Goal: Task Accomplishment & Management: Use online tool/utility

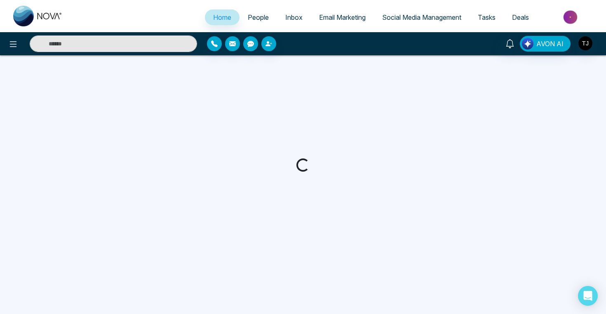
select select "*"
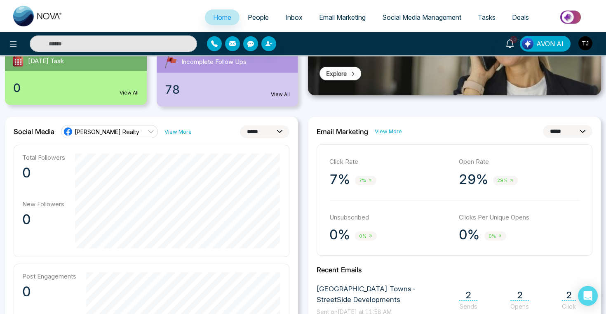
scroll to position [162, 0]
click at [120, 132] on span "[PERSON_NAME] Realty" at bounding box center [107, 131] width 65 height 8
click at [178, 141] on div "**********" at bounding box center [151, 309] width 293 height 387
click at [250, 131] on select "**********" at bounding box center [265, 131] width 50 height 13
select select "**"
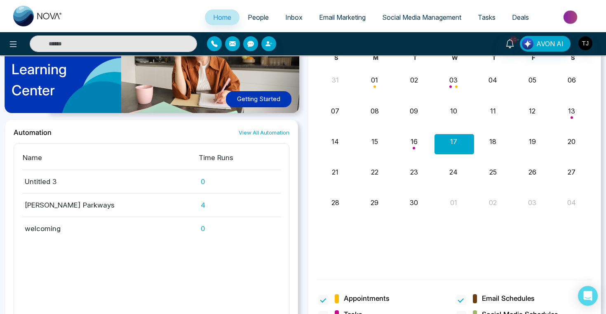
scroll to position [781, 0]
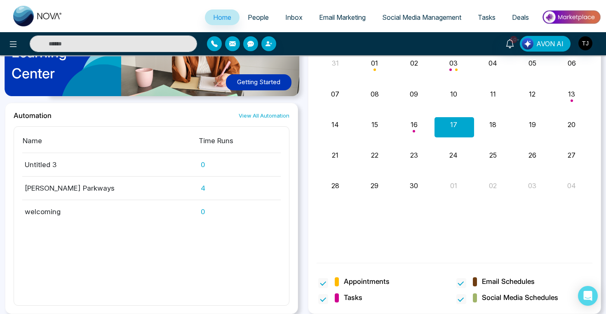
click at [260, 17] on span "People" at bounding box center [258, 17] width 21 height 8
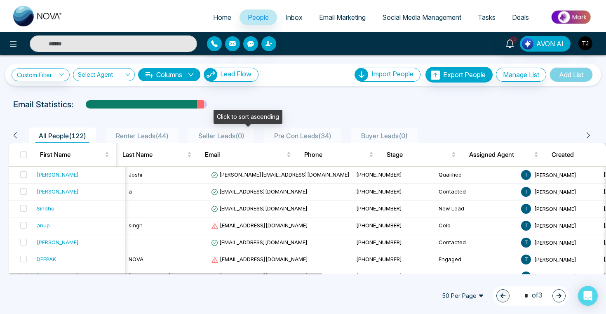
scroll to position [0, 4]
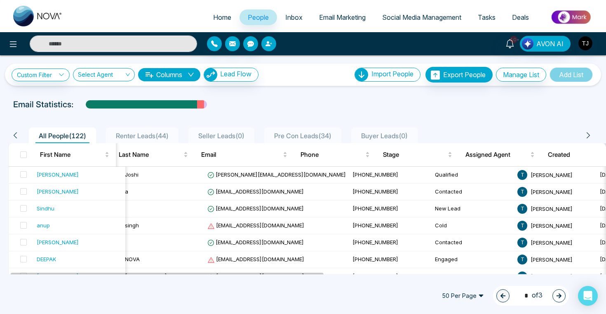
click at [272, 45] on button "button" at bounding box center [269, 43] width 15 height 15
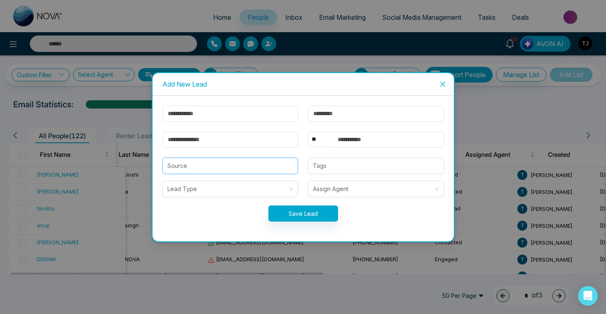
click at [198, 170] on input "search" at bounding box center [231, 166] width 126 height 16
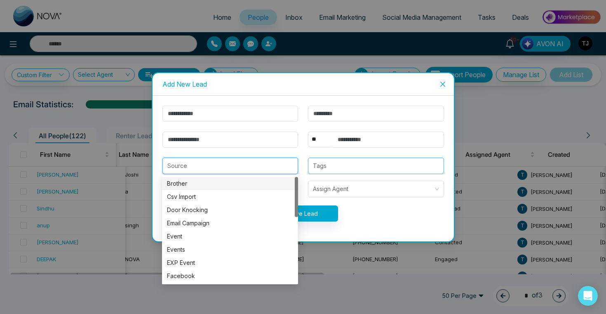
click at [334, 165] on div at bounding box center [376, 166] width 131 height 10
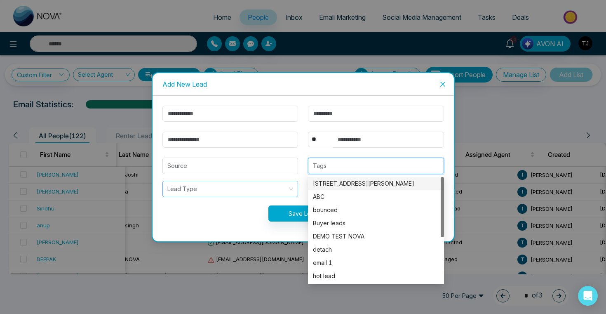
click at [233, 192] on input "search" at bounding box center [228, 189] width 120 height 16
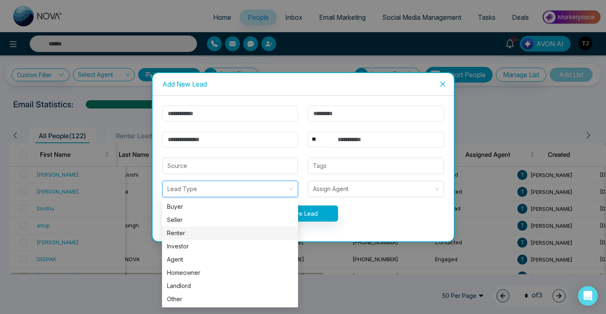
click at [215, 233] on div "Renter" at bounding box center [230, 233] width 126 height 9
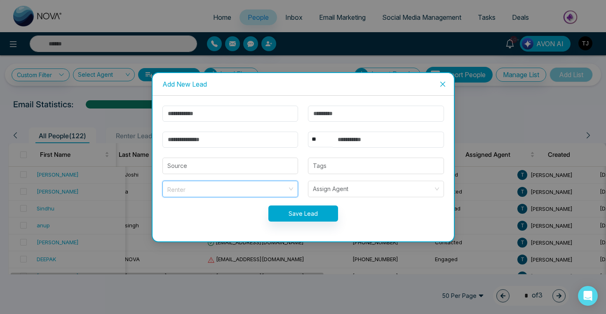
click at [277, 190] on span "Renter" at bounding box center [231, 189] width 126 height 11
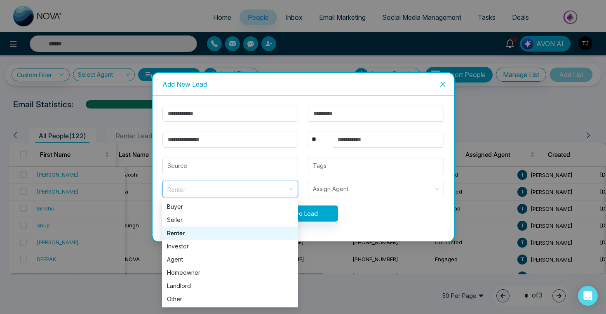
click at [446, 84] on icon "close" at bounding box center [443, 84] width 7 height 7
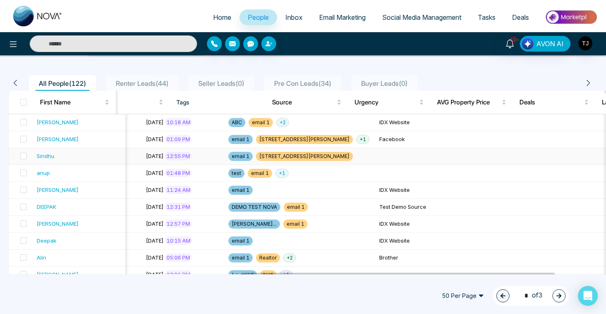
scroll to position [0, 0]
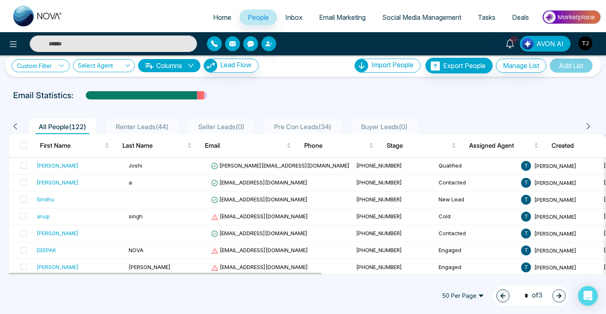
click at [48, 65] on link "Custom Filter" at bounding box center [41, 65] width 58 height 13
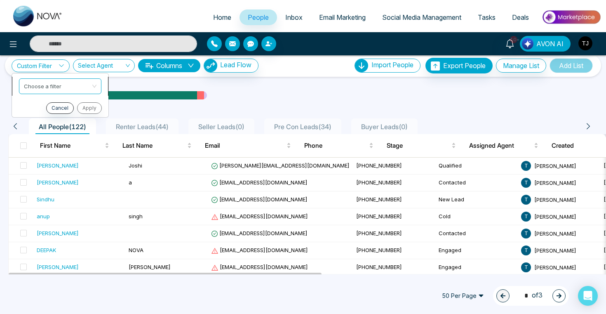
click at [47, 87] on input "search" at bounding box center [57, 85] width 67 height 12
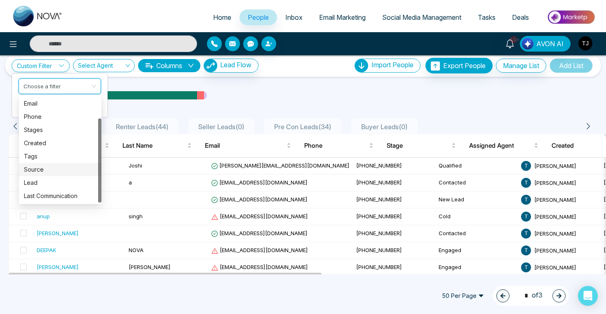
click at [37, 169] on div "Source" at bounding box center [60, 169] width 73 height 9
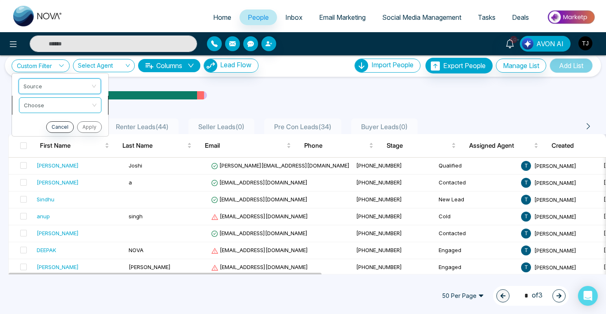
click at [47, 103] on input "search" at bounding box center [57, 104] width 67 height 12
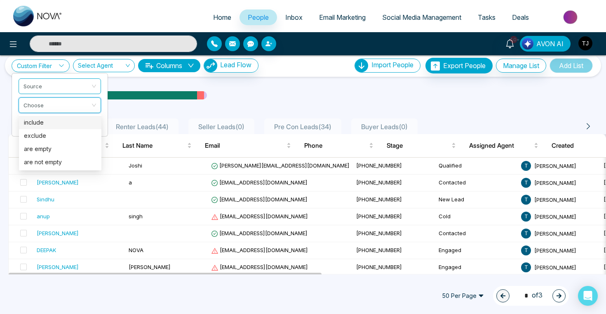
click at [47, 124] on div "include" at bounding box center [60, 122] width 73 height 9
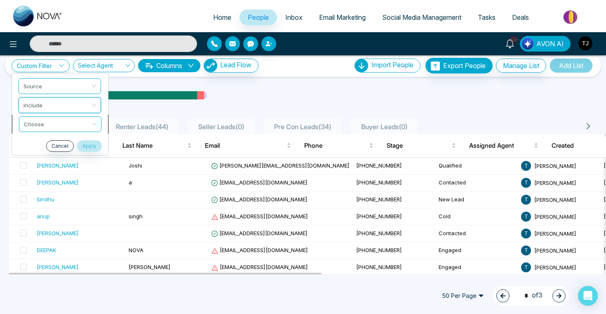
click at [52, 125] on input "search" at bounding box center [57, 123] width 67 height 12
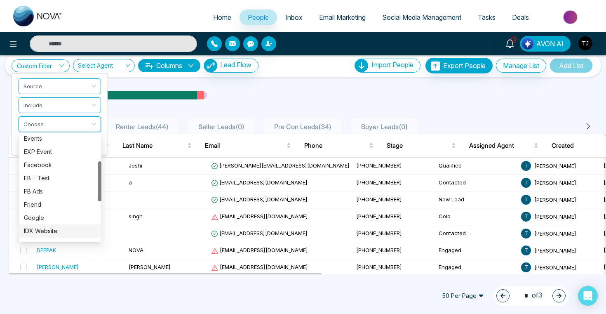
click at [54, 231] on div "IDX Website" at bounding box center [60, 231] width 73 height 9
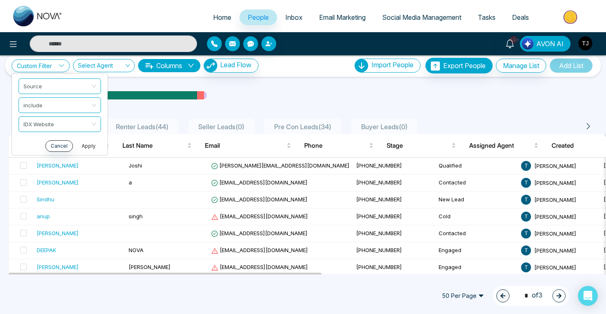
click at [87, 144] on button "Apply" at bounding box center [88, 146] width 25 height 12
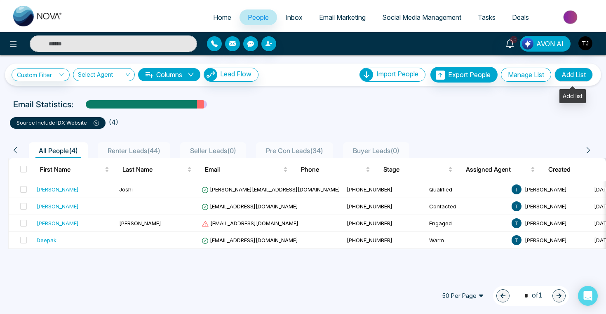
click at [583, 72] on button "Add List" at bounding box center [574, 75] width 38 height 14
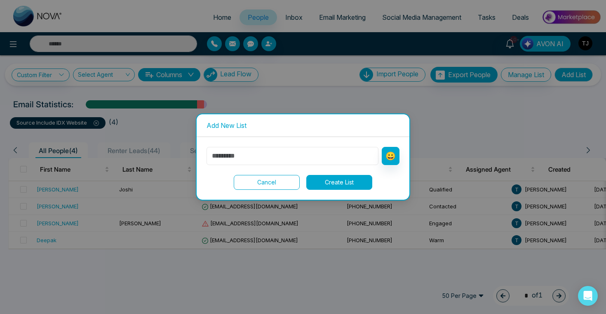
click at [332, 154] on input "text" at bounding box center [293, 156] width 172 height 18
type input "**********"
click at [358, 180] on button "Create List" at bounding box center [340, 182] width 66 height 15
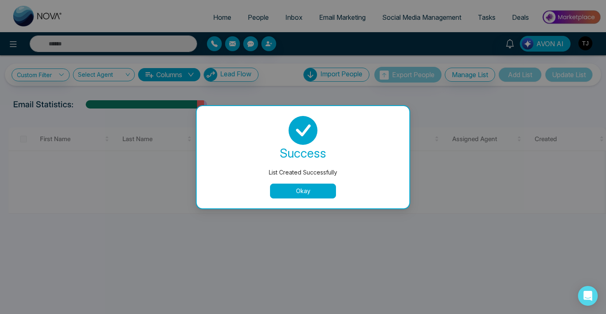
click at [292, 191] on button "Okay" at bounding box center [303, 191] width 66 height 15
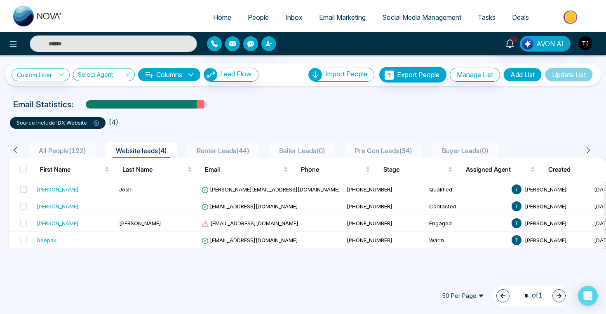
click at [46, 148] on span "All People ( 122 )" at bounding box center [62, 150] width 54 height 8
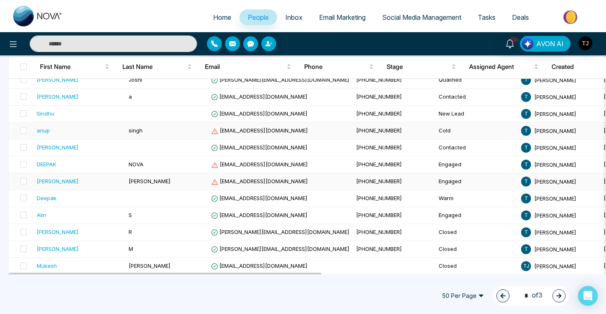
scroll to position [95, 0]
click at [42, 215] on div "Alin" at bounding box center [41, 214] width 9 height 8
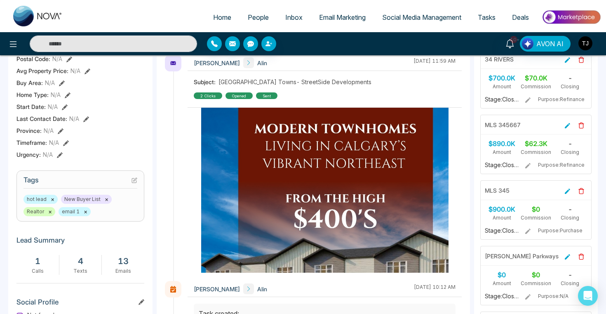
scroll to position [256, 0]
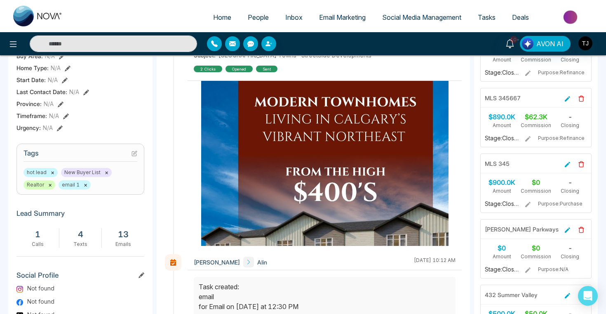
click at [133, 153] on icon at bounding box center [135, 154] width 6 height 6
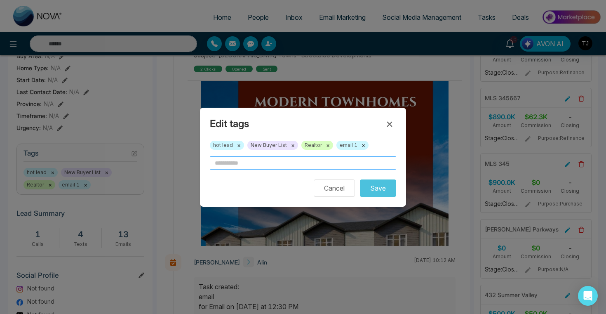
click at [227, 164] on input "text" at bounding box center [303, 162] width 186 height 13
click at [391, 120] on icon at bounding box center [390, 124] width 10 height 10
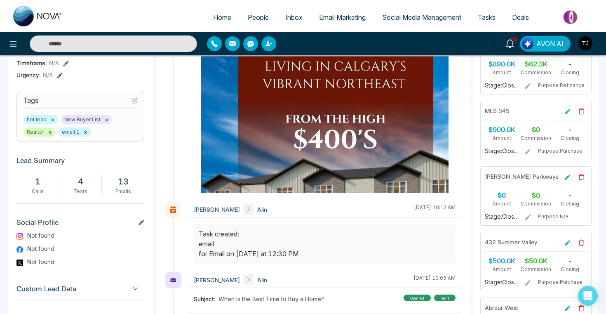
scroll to position [346, 0]
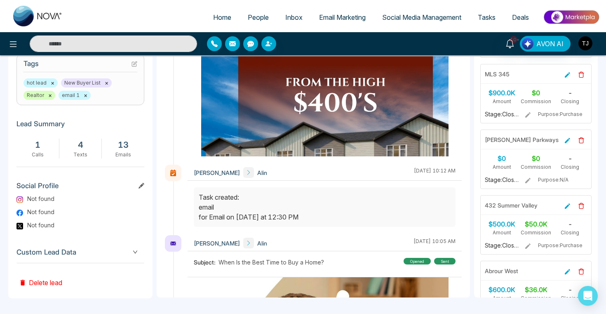
click at [85, 254] on span "Custom Lead Data" at bounding box center [81, 252] width 128 height 11
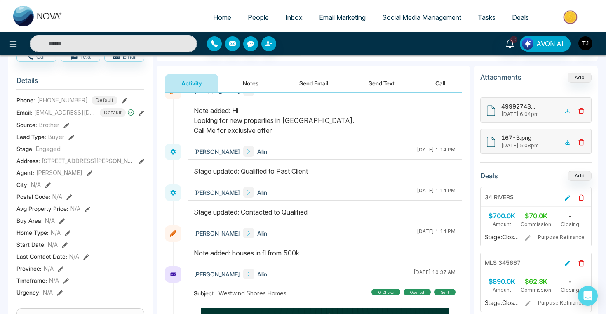
scroll to position [923, 0]
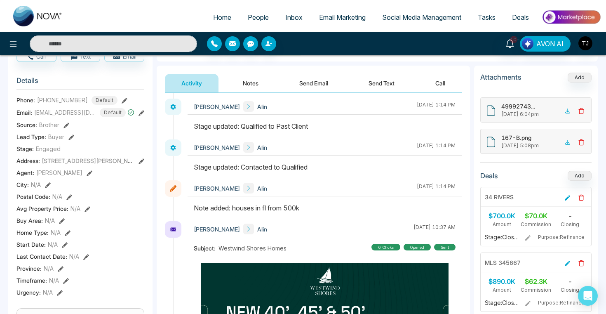
drag, startPoint x: 186, startPoint y: 185, endPoint x: 311, endPoint y: 185, distance: 125.8
click at [313, 186] on div "Tirston James Alin September 8 2025 | 1:14 PM" at bounding box center [313, 200] width 297 height 41
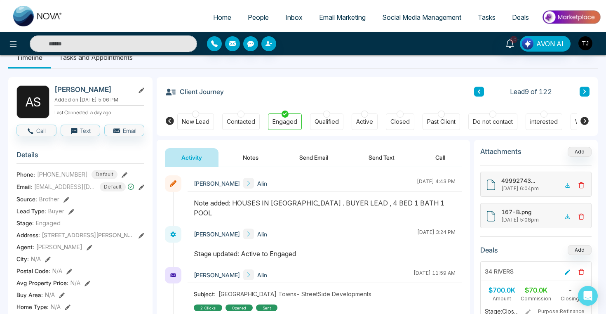
scroll to position [16, 0]
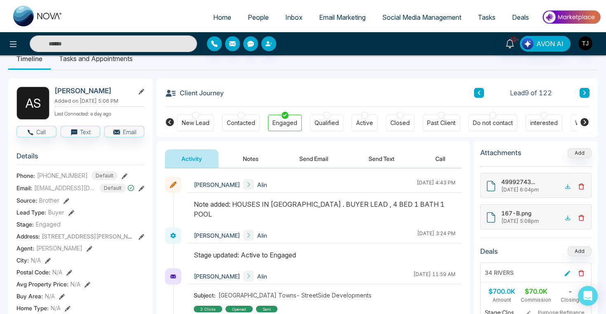
click at [246, 161] on button "Notes" at bounding box center [251, 158] width 49 height 19
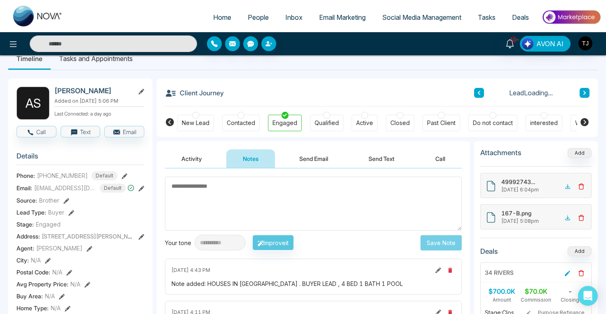
click at [240, 203] on textarea at bounding box center [313, 204] width 297 height 54
click at [325, 158] on button "Send Email" at bounding box center [314, 158] width 62 height 19
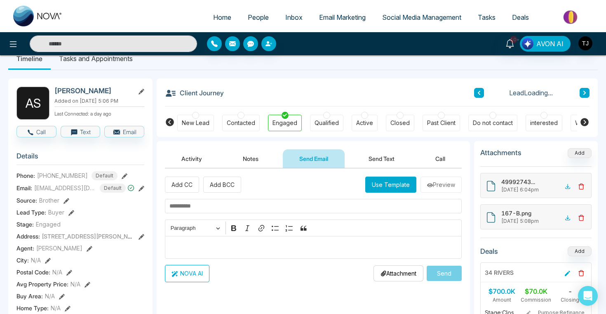
click at [379, 155] on button "Send Text" at bounding box center [381, 158] width 59 height 19
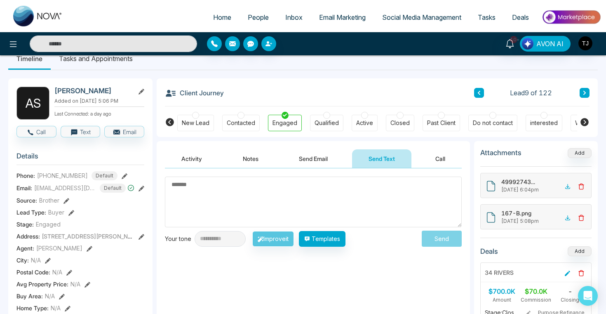
click at [334, 158] on button "Send Email" at bounding box center [314, 158] width 62 height 19
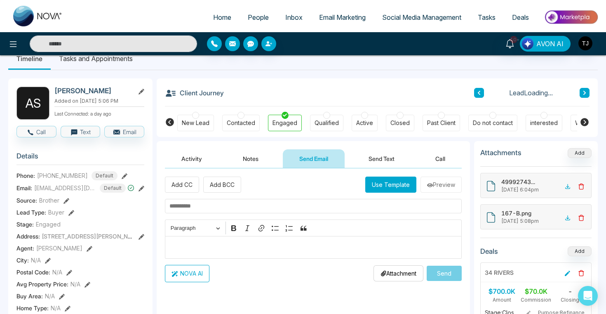
click at [288, 251] on p "Editor editing area: main" at bounding box center [314, 247] width 288 height 10
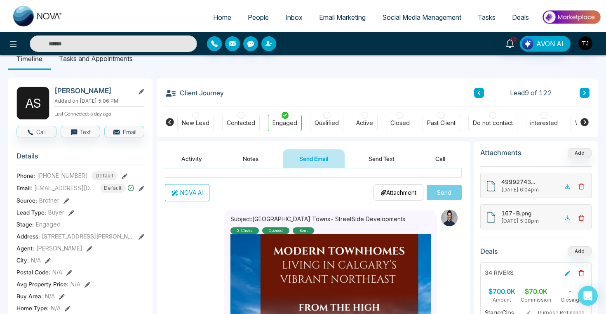
scroll to position [80, 0]
click at [200, 196] on button "NOVA AI" at bounding box center [187, 192] width 45 height 17
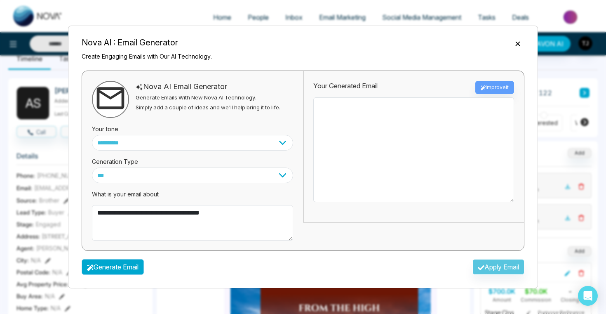
click at [125, 268] on button "Generate Email" at bounding box center [113, 267] width 62 height 16
type textarea "**********"
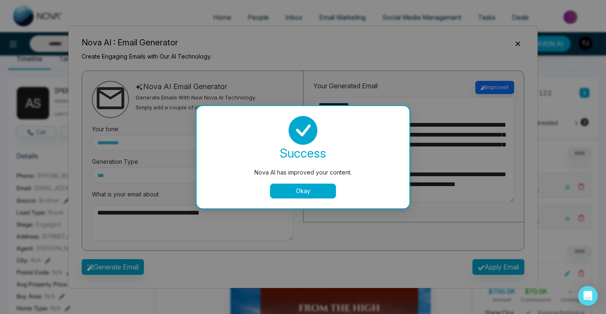
click at [316, 197] on button "Okay" at bounding box center [303, 191] width 66 height 15
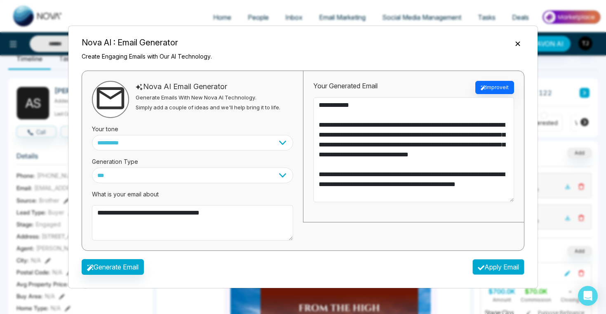
click at [493, 267] on button "Apply Email" at bounding box center [499, 267] width 52 height 16
type textarea "**********"
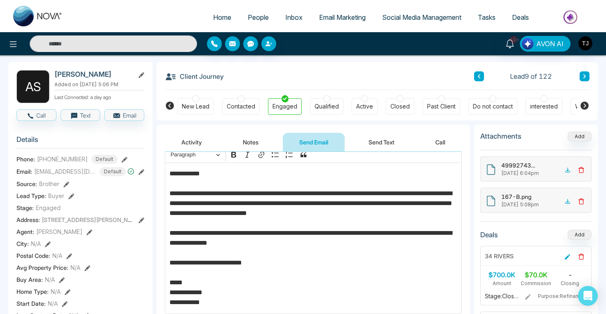
scroll to position [58, 0]
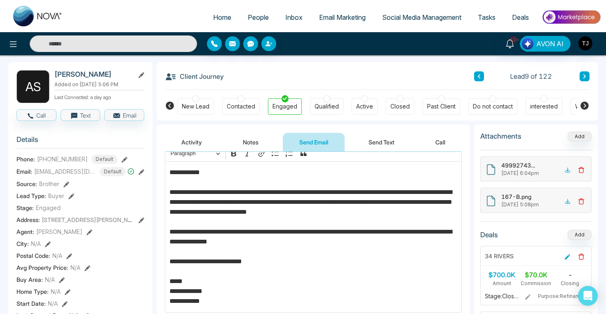
click at [373, 143] on button "Send Text" at bounding box center [381, 142] width 59 height 19
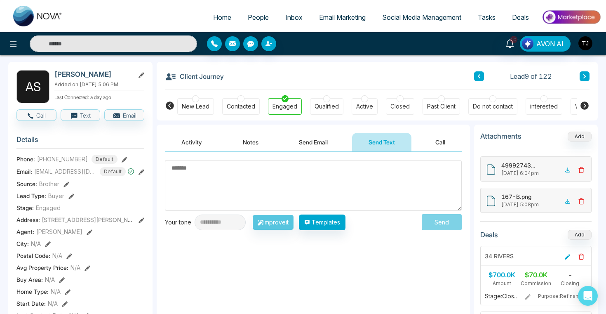
click at [343, 182] on textarea at bounding box center [313, 185] width 297 height 51
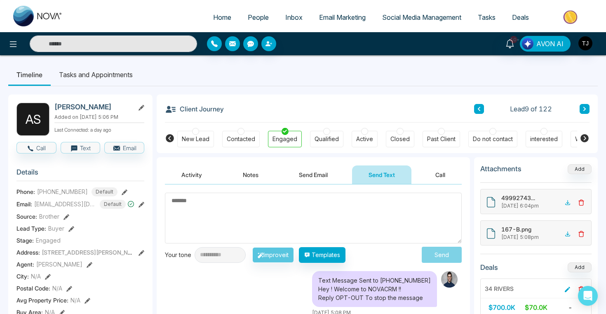
click at [399, 134] on div at bounding box center [400, 131] width 7 height 7
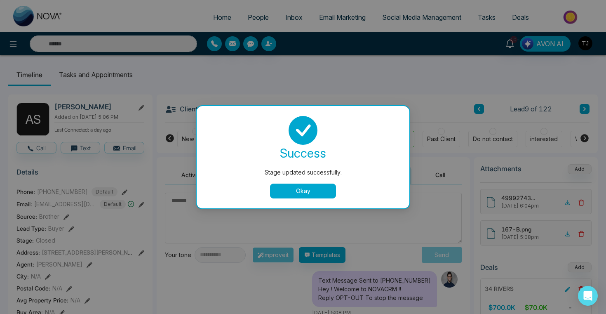
click at [302, 197] on button "Okay" at bounding box center [303, 191] width 66 height 15
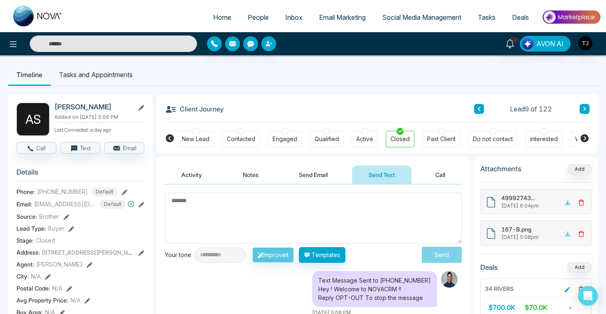
click at [93, 70] on li "Tasks and Appointments" at bounding box center [96, 75] width 90 height 22
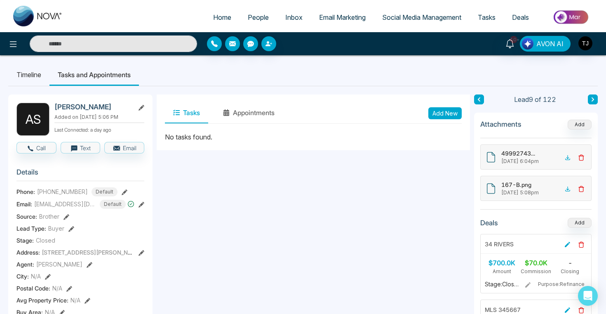
click at [456, 115] on button "Add New" at bounding box center [445, 113] width 33 height 12
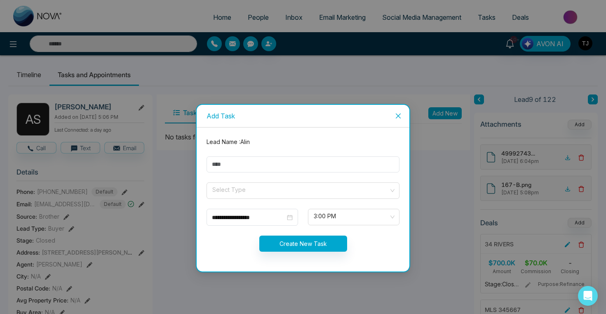
click at [403, 116] on span "Close" at bounding box center [398, 116] width 22 height 22
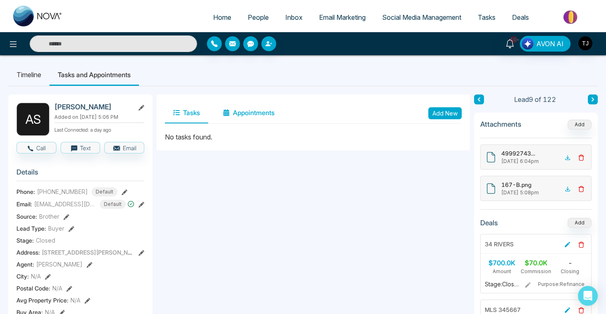
click at [270, 115] on button "Appointments" at bounding box center [249, 113] width 68 height 21
click at [330, 17] on span "Email Marketing" at bounding box center [342, 17] width 47 height 8
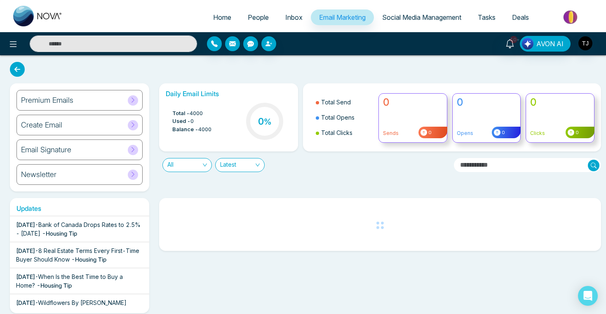
click at [54, 125] on h6 "Create Email" at bounding box center [41, 124] width 41 height 9
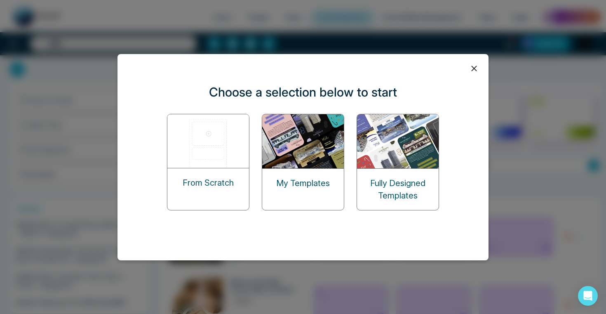
click at [185, 186] on p "From Scratch" at bounding box center [208, 183] width 51 height 12
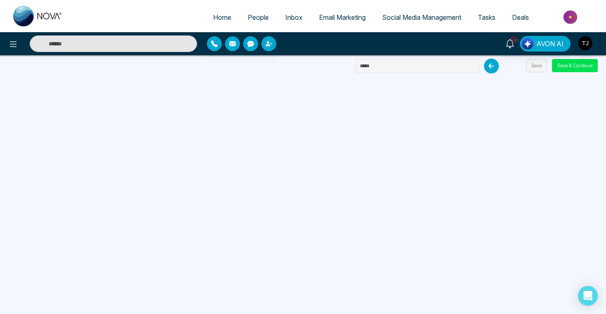
click at [330, 17] on span "Email Marketing" at bounding box center [342, 17] width 47 height 8
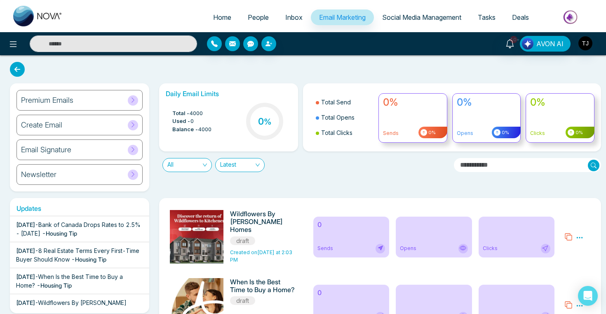
click at [69, 176] on div "Newsletter" at bounding box center [80, 174] width 126 height 21
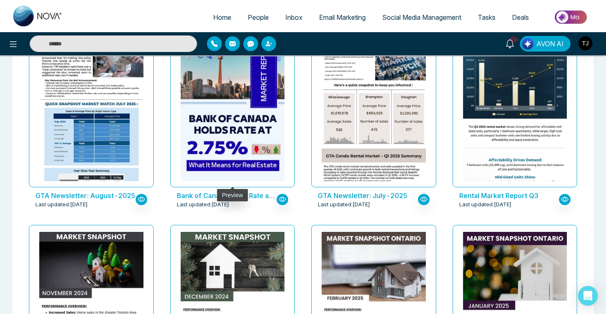
scroll to position [291, 0]
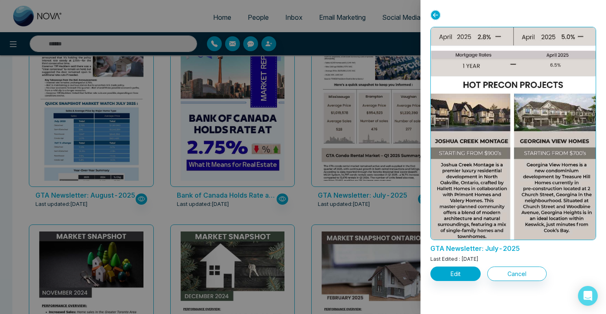
scroll to position [792, 0]
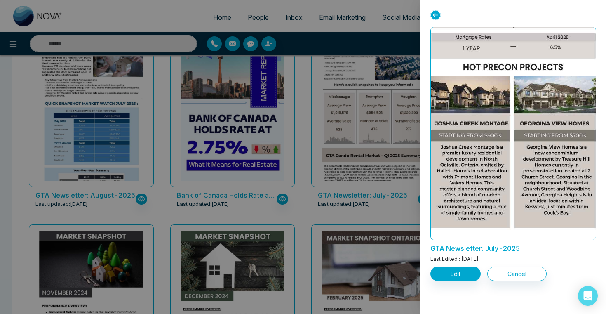
click at [436, 15] on icon at bounding box center [436, 15] width 10 height 10
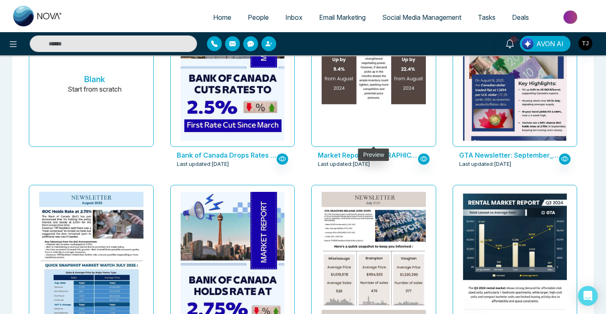
scroll to position [0, 0]
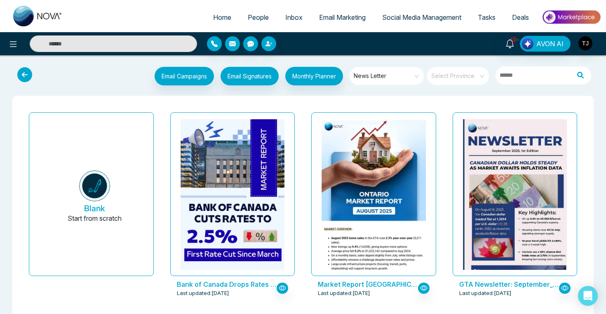
click at [347, 22] on link "Email Marketing" at bounding box center [342, 17] width 63 height 16
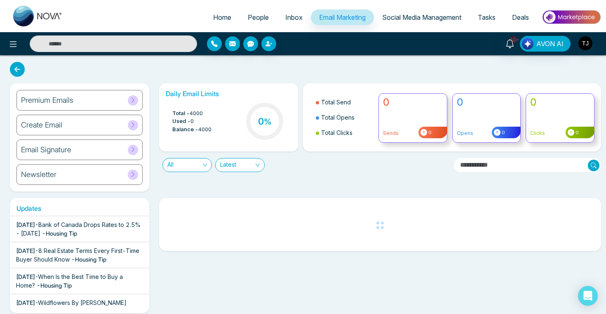
click at [66, 99] on h6 "Premium Emails" at bounding box center [47, 100] width 52 height 9
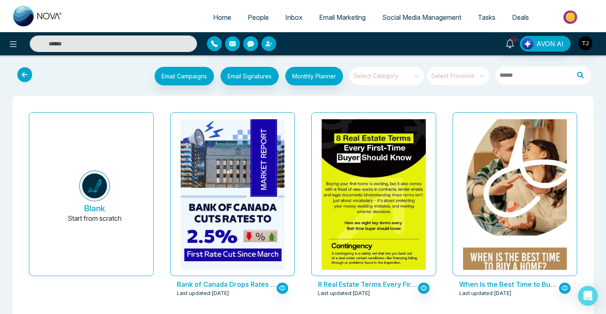
click at [404, 78] on input "search" at bounding box center [383, 73] width 59 height 12
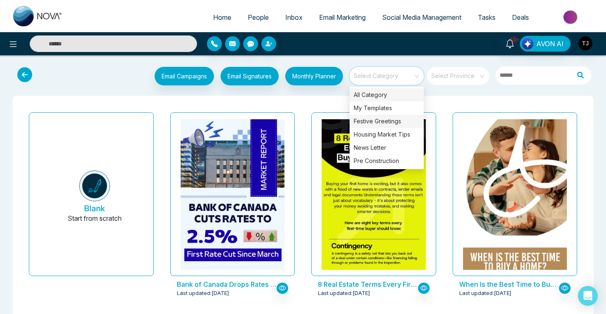
click at [381, 121] on div "Festive Greetings" at bounding box center [387, 121] width 74 height 13
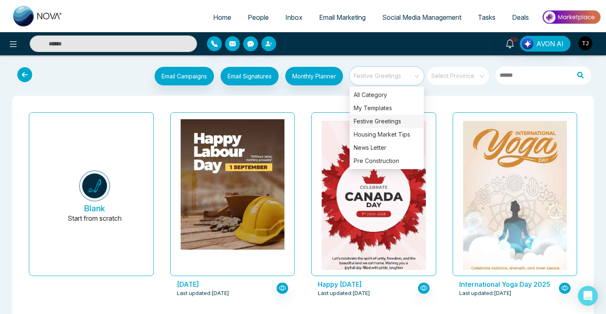
click at [307, 145] on div "Happy Canada Day 2025 Last updated: Jun 27, 2025" at bounding box center [374, 210] width 142 height 202
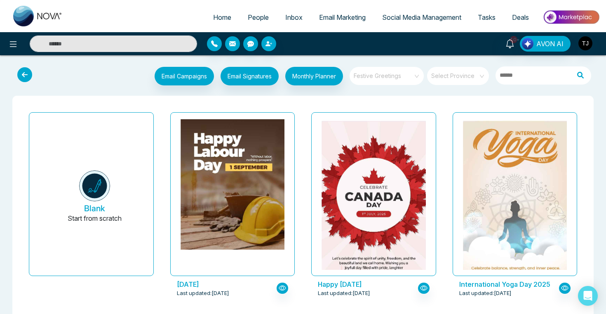
click at [372, 74] on span "Festive Greetings" at bounding box center [387, 76] width 67 height 12
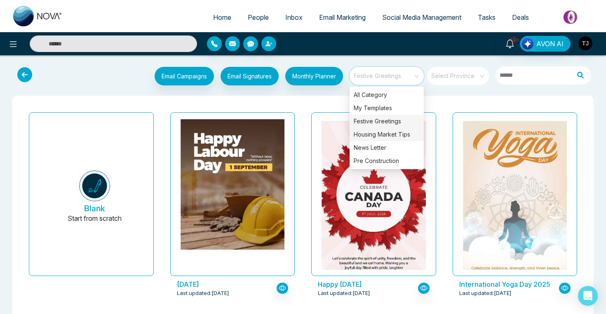
click at [375, 137] on div "Housing Market Tips" at bounding box center [387, 134] width 74 height 13
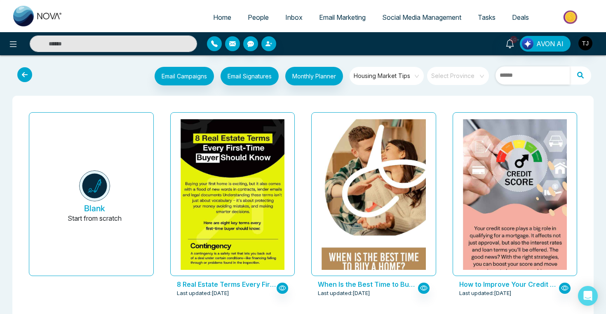
click at [528, 77] on input "text" at bounding box center [533, 75] width 74 height 18
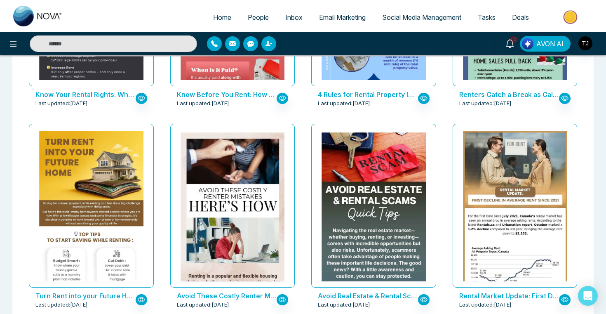
scroll to position [389, 0]
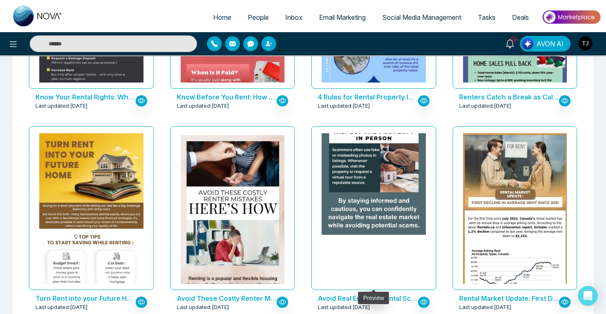
type input "****"
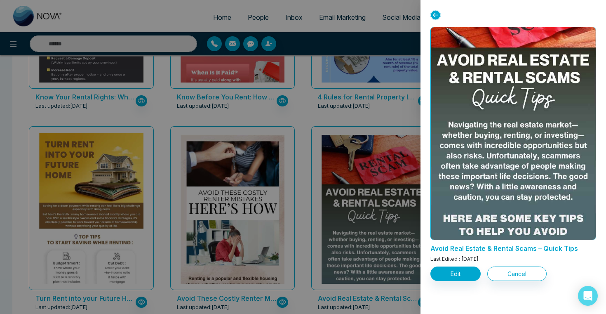
scroll to position [66, 0]
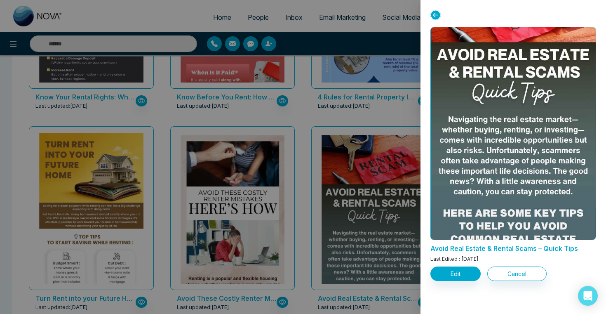
click at [313, 172] on div at bounding box center [303, 157] width 606 height 314
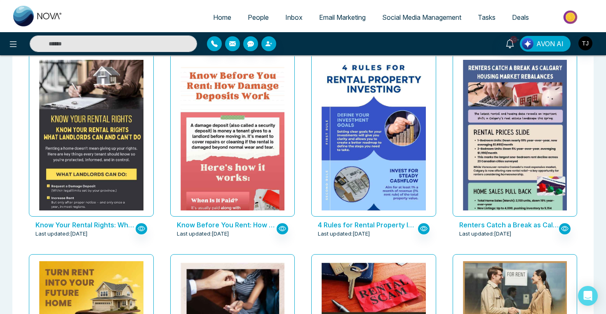
scroll to position [242, 0]
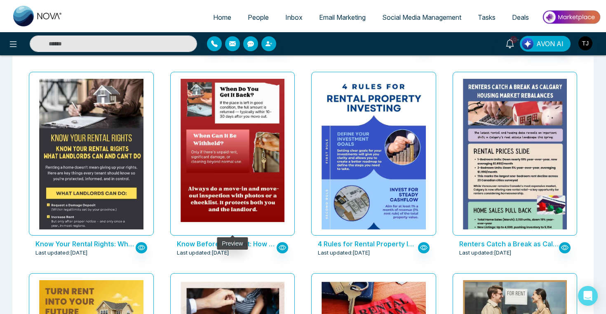
click at [266, 143] on img at bounding box center [232, 14] width 208 height 416
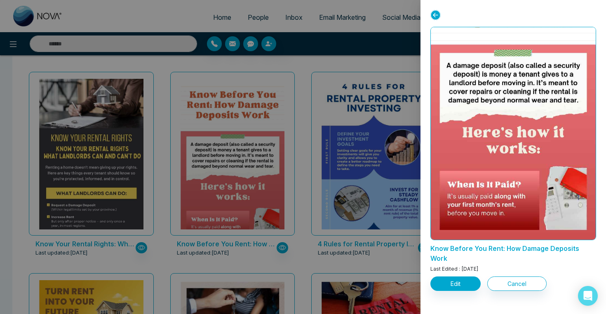
click at [303, 134] on div at bounding box center [303, 157] width 606 height 314
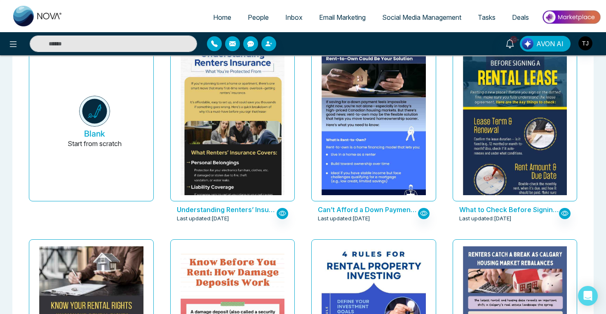
scroll to position [74, 0]
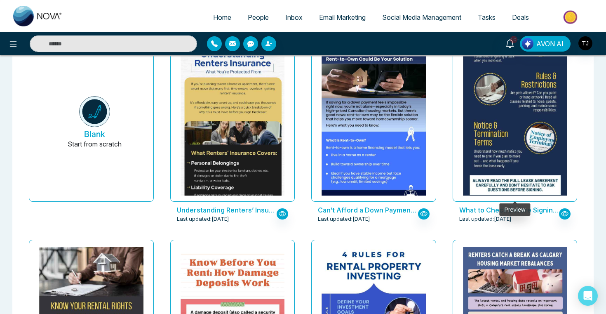
click at [498, 151] on img at bounding box center [515, 31] width 208 height 347
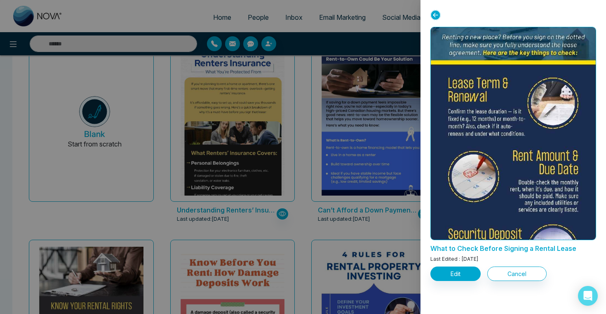
scroll to position [0, 0]
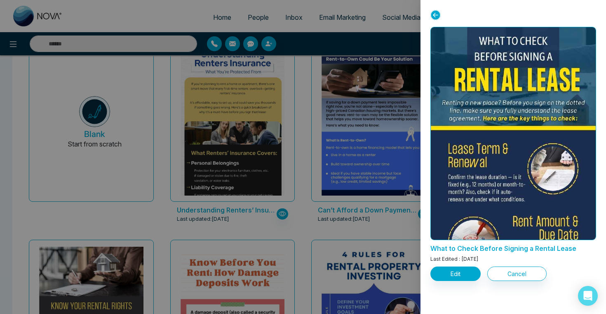
click at [311, 188] on div at bounding box center [303, 157] width 606 height 314
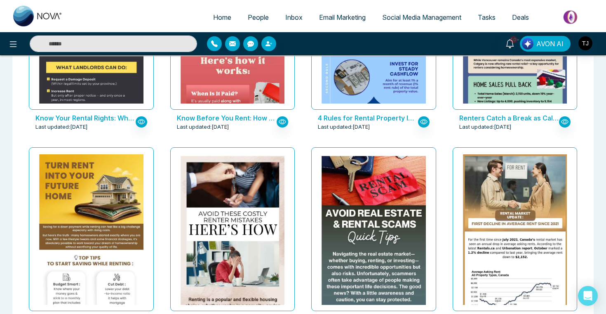
scroll to position [368, 0]
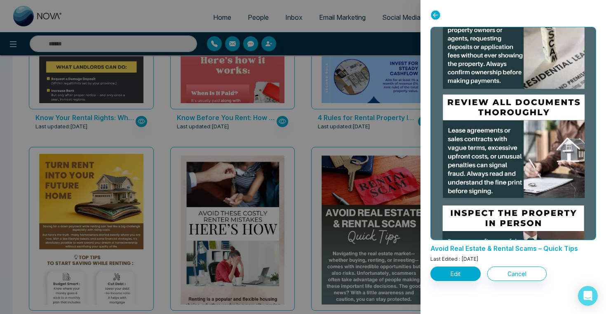
scroll to position [465, 0]
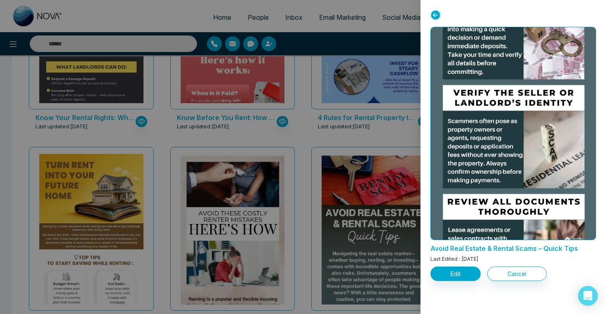
click at [302, 140] on div at bounding box center [303, 157] width 606 height 314
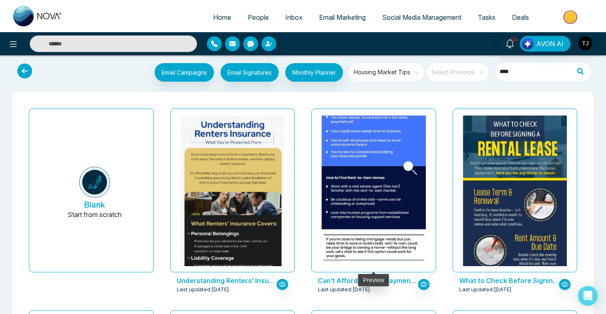
scroll to position [0, 0]
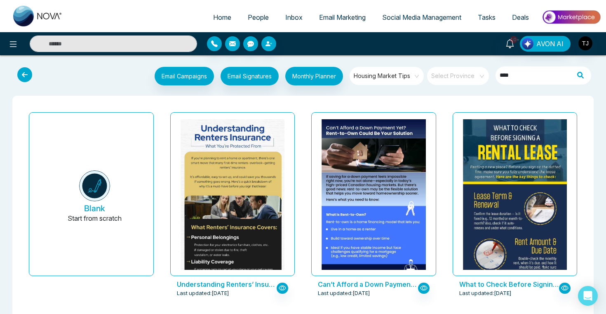
click at [377, 78] on span "Housing Market Tips" at bounding box center [387, 76] width 67 height 12
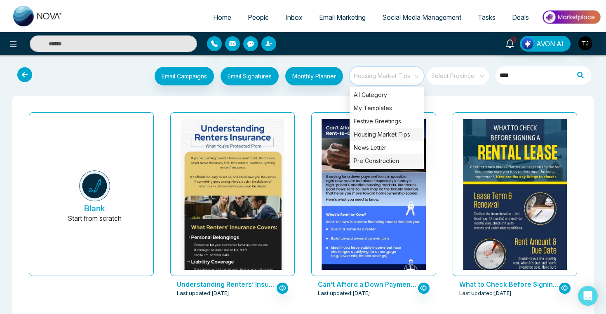
click at [368, 160] on div "Pre Construction" at bounding box center [387, 160] width 74 height 13
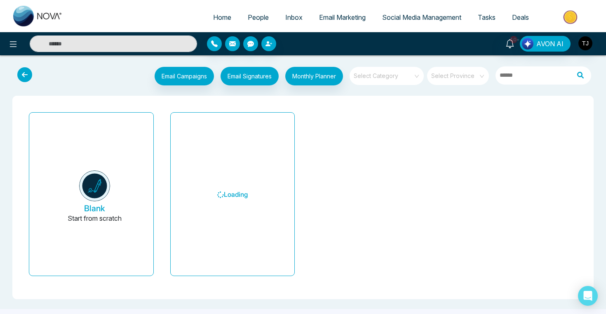
click at [380, 78] on input "search" at bounding box center [383, 73] width 59 height 12
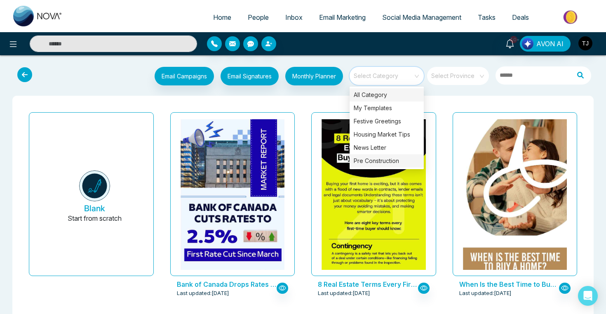
click at [384, 164] on div "Pre Construction" at bounding box center [387, 160] width 74 height 13
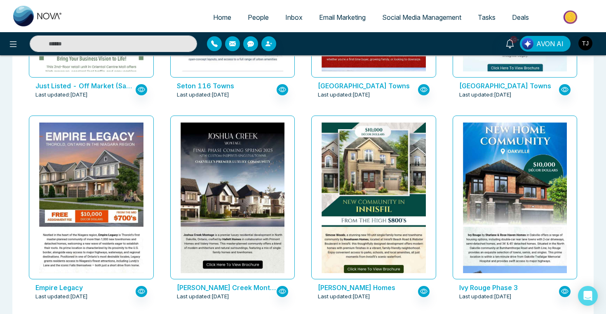
scroll to position [1413, 0]
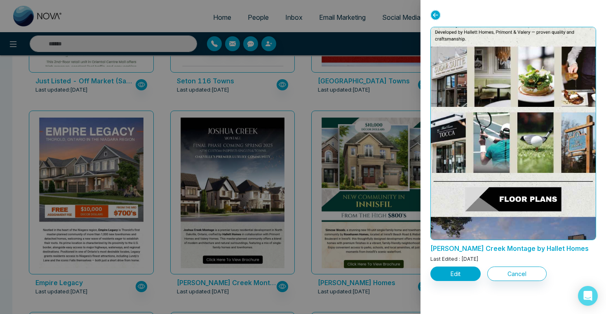
scroll to position [520, 0]
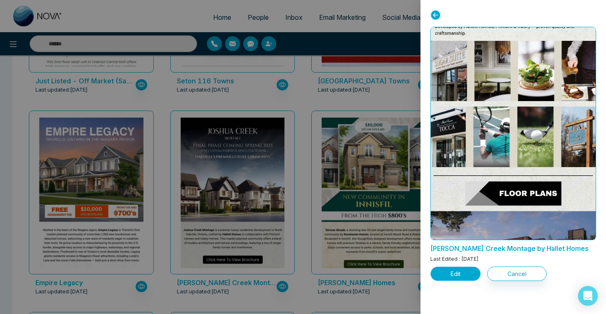
click at [448, 275] on button "Edit" at bounding box center [456, 274] width 50 height 14
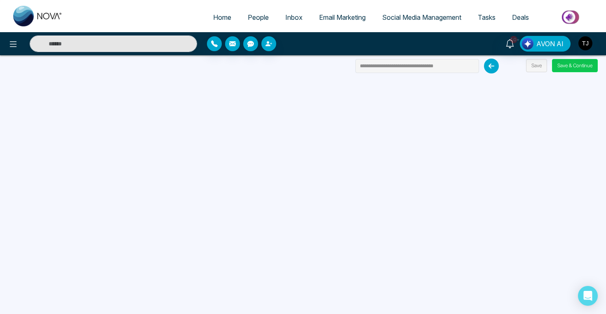
click at [581, 67] on button "Save & Continue" at bounding box center [575, 65] width 46 height 13
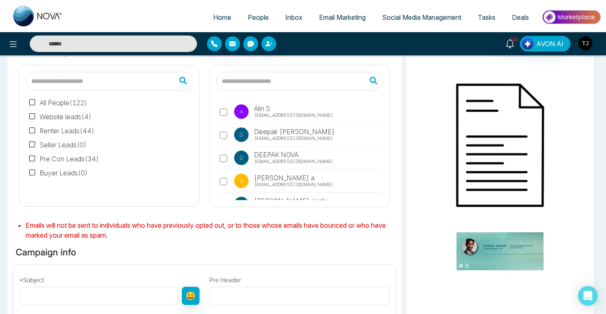
scroll to position [55, 0]
type input "**********"
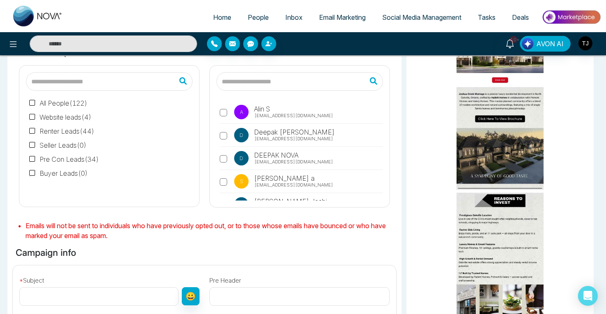
scroll to position [42, 0]
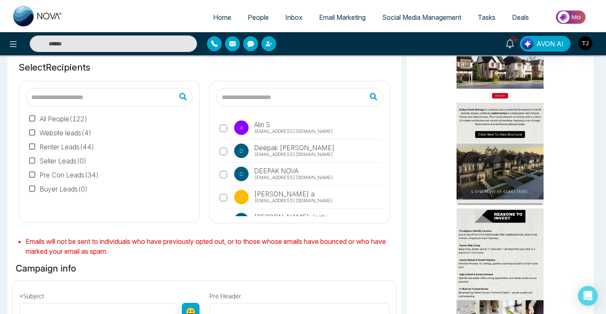
click at [340, 21] on span "Email Marketing" at bounding box center [342, 17] width 47 height 8
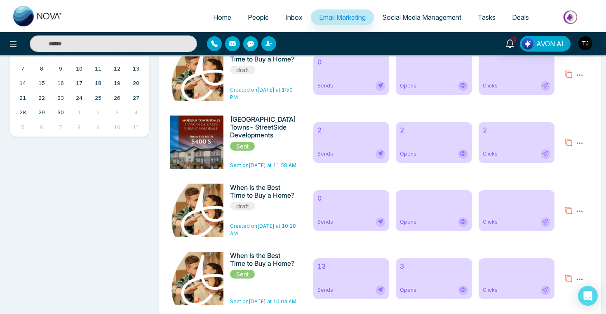
scroll to position [300, 0]
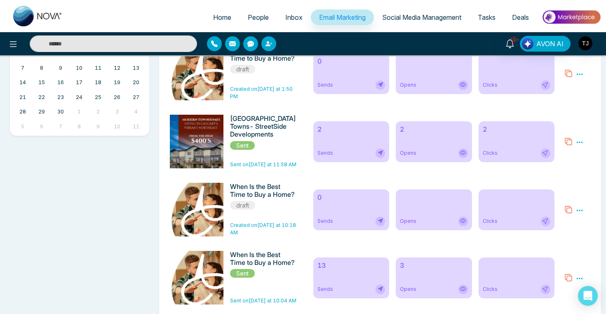
click at [347, 144] on div "2 Sends" at bounding box center [352, 141] width 76 height 41
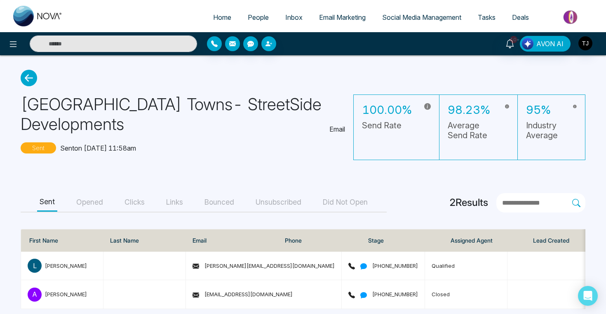
scroll to position [9, 0]
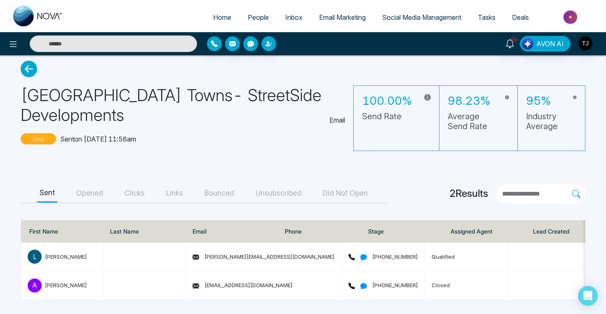
click at [90, 193] on button "Opened" at bounding box center [90, 193] width 32 height 19
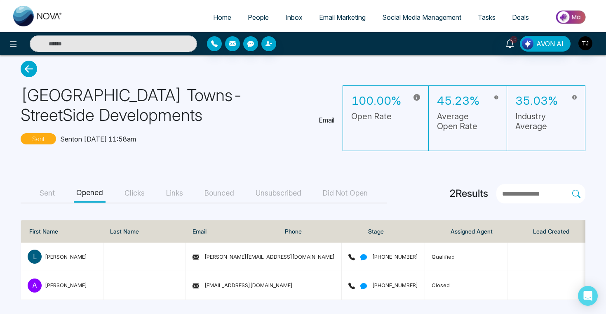
click at [130, 199] on button "Clicks" at bounding box center [134, 193] width 25 height 19
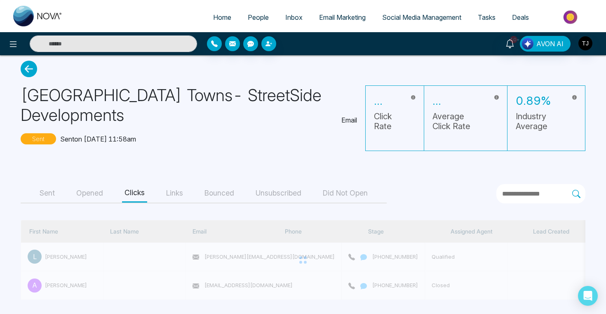
scroll to position [8, 0]
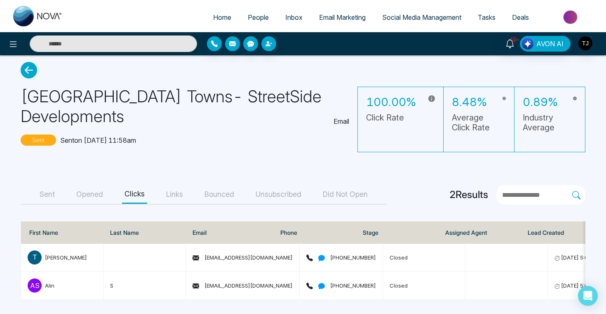
click at [183, 196] on button "Links" at bounding box center [175, 194] width 22 height 19
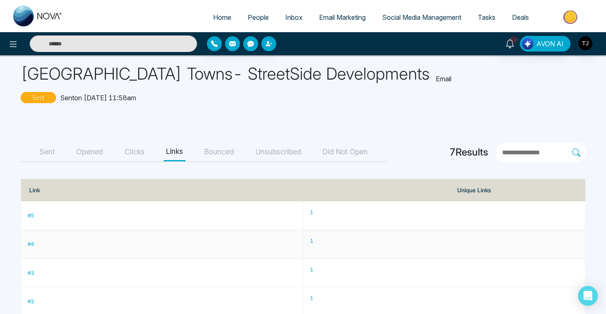
scroll to position [0, 0]
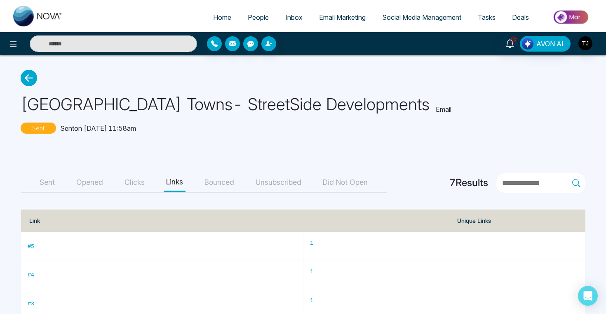
click at [139, 185] on button "Clicks" at bounding box center [134, 182] width 25 height 19
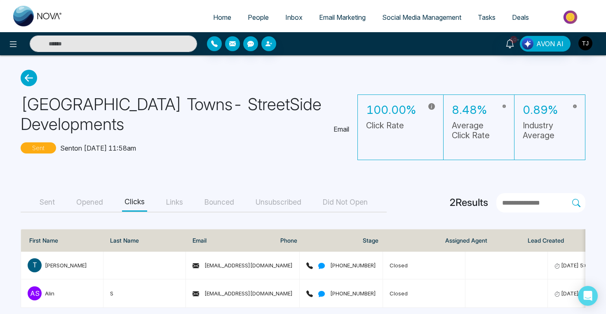
scroll to position [8, 0]
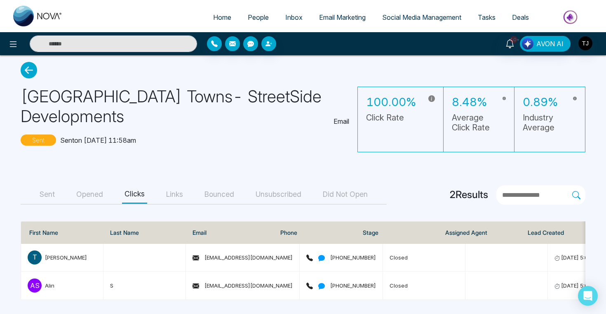
click at [94, 191] on button "Opened" at bounding box center [90, 194] width 32 height 19
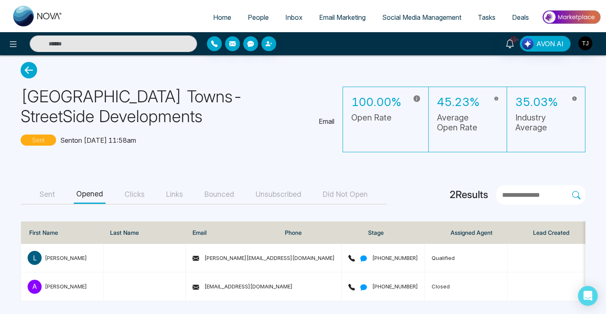
click at [54, 193] on button "Sent" at bounding box center [47, 194] width 20 height 19
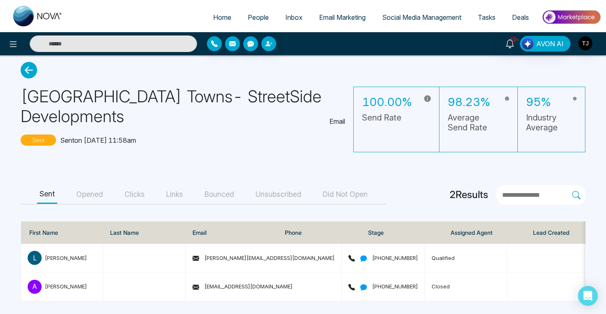
click at [403, 16] on span "Social Media Management" at bounding box center [421, 17] width 79 height 8
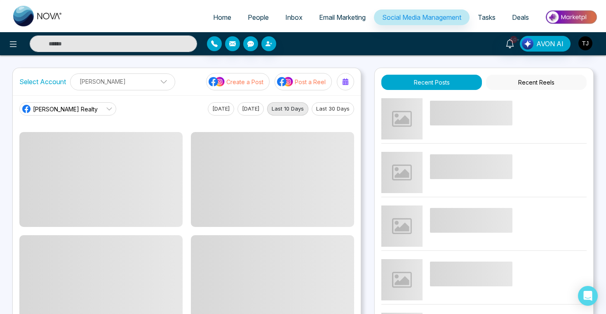
click at [333, 19] on span "Email Marketing" at bounding box center [342, 17] width 47 height 8
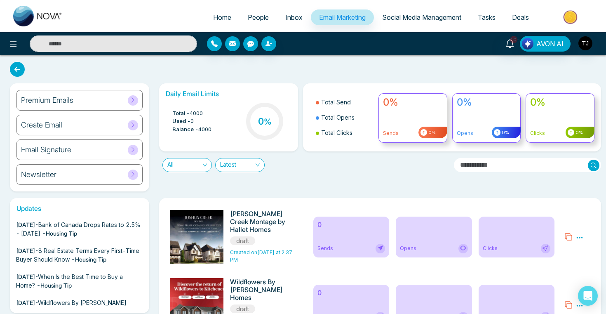
click at [418, 19] on span "Social Media Management" at bounding box center [421, 17] width 79 height 8
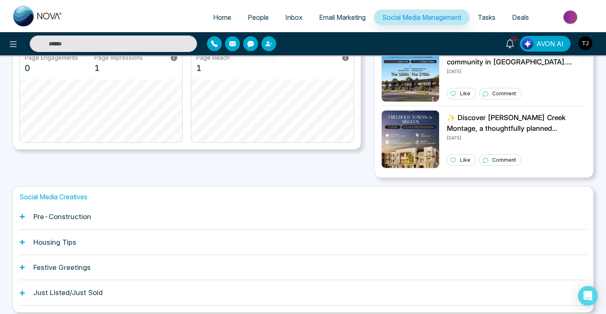
scroll to position [217, 0]
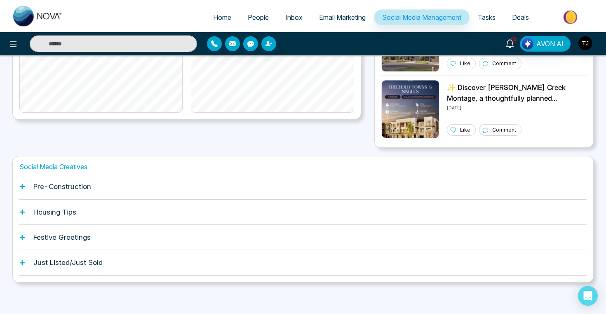
click at [21, 213] on icon at bounding box center [22, 212] width 6 height 6
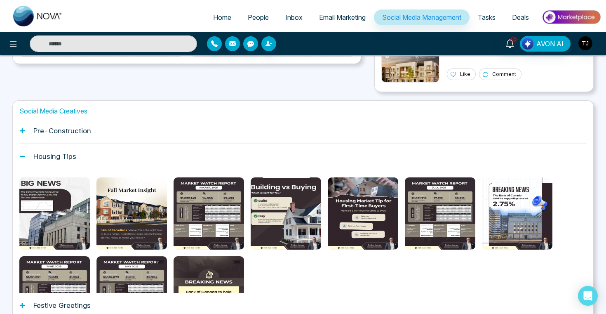
scroll to position [275, 0]
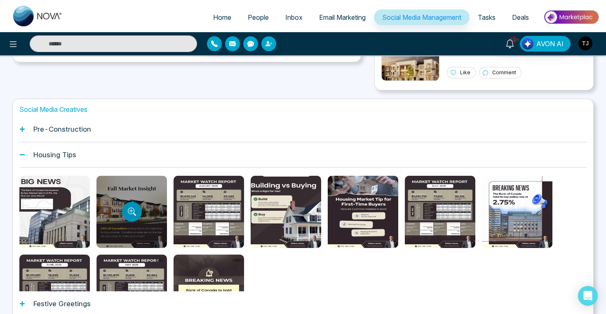
click at [127, 215] on button "Preview template" at bounding box center [132, 212] width 20 height 20
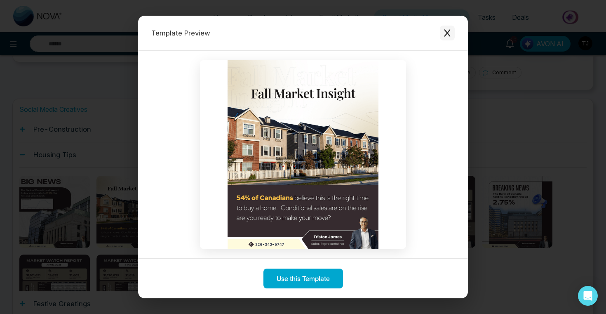
click at [453, 31] on button "Close modal" at bounding box center [447, 33] width 15 height 15
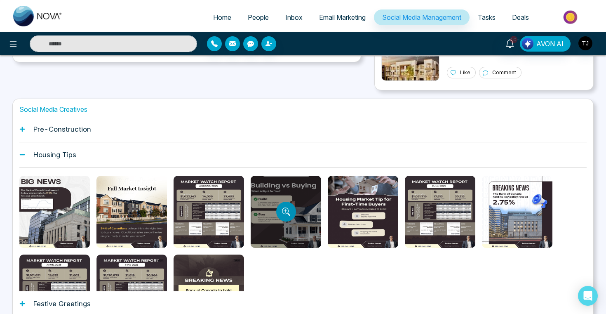
click at [285, 205] on button "Preview template" at bounding box center [286, 212] width 20 height 20
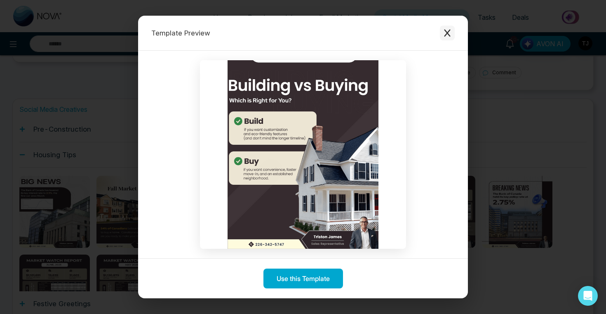
click at [448, 35] on icon "Close modal" at bounding box center [448, 33] width 8 height 8
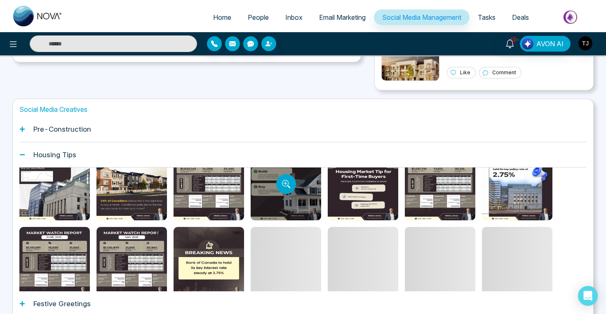
scroll to position [28, 0]
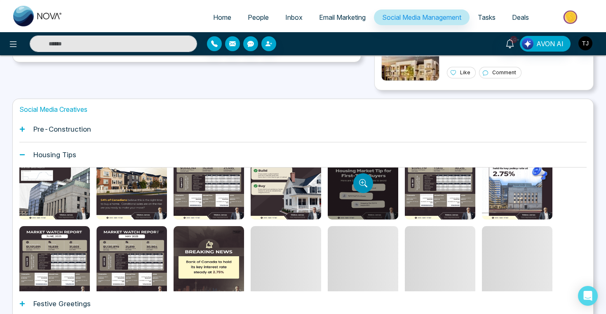
click at [366, 178] on button "Preview template" at bounding box center [364, 183] width 20 height 20
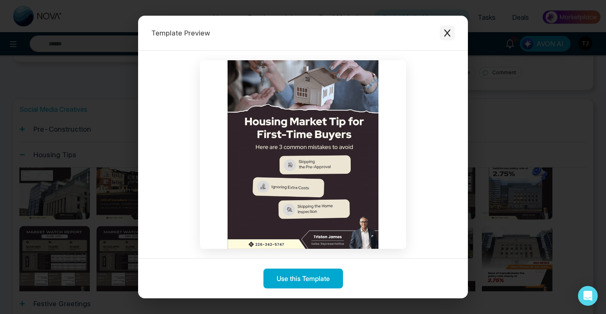
click at [446, 33] on icon "Close modal" at bounding box center [448, 33] width 8 height 8
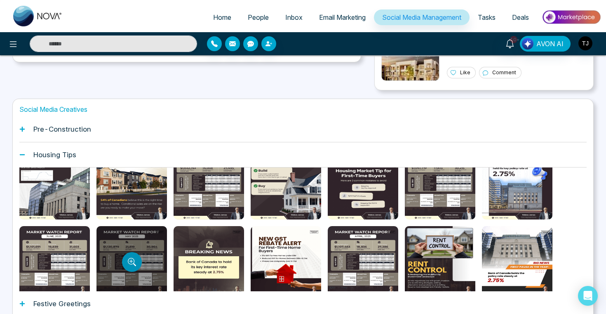
click at [129, 262] on icon "Preview template" at bounding box center [132, 262] width 8 height 8
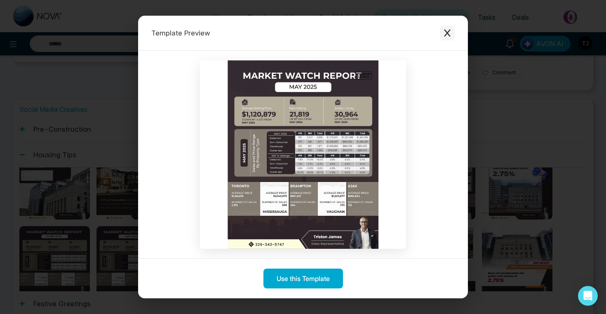
click at [453, 31] on button "Close modal" at bounding box center [447, 33] width 15 height 15
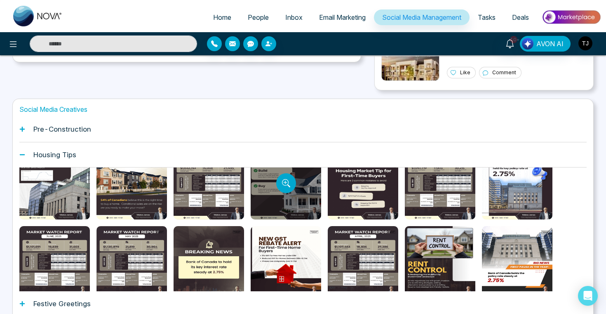
scroll to position [0, 0]
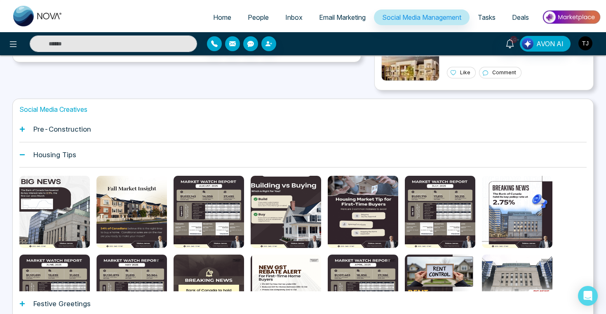
click at [59, 129] on h1 "Pre-Construction" at bounding box center [62, 129] width 58 height 8
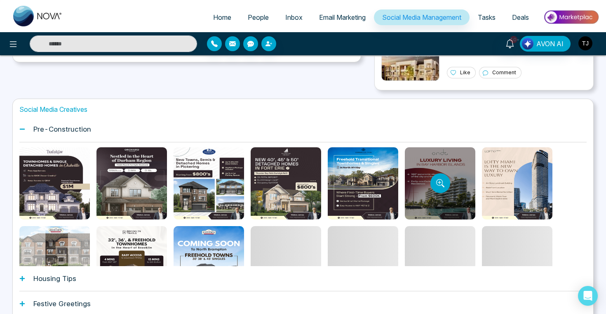
scroll to position [0, 0]
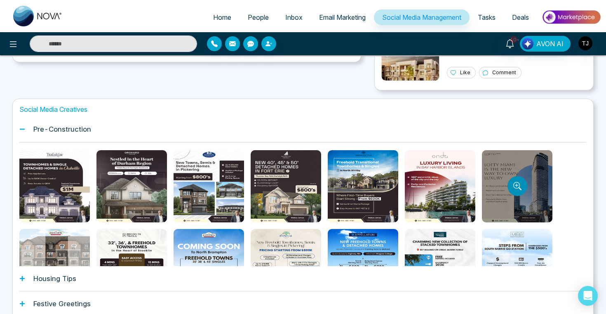
click at [515, 178] on button "Preview template" at bounding box center [518, 186] width 20 height 20
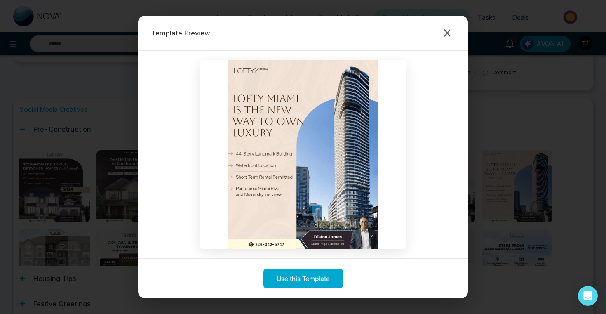
click at [486, 182] on div "Template Preview Use this Template" at bounding box center [303, 157] width 606 height 314
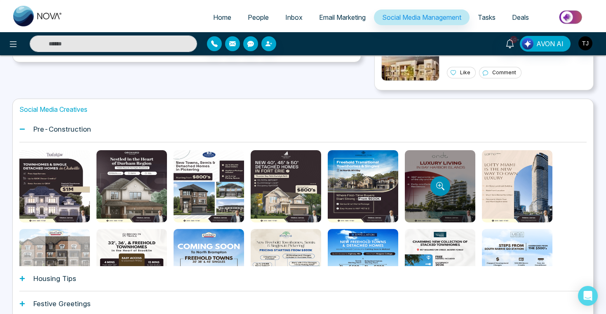
click at [440, 185] on icon "Preview template" at bounding box center [440, 186] width 4 height 4
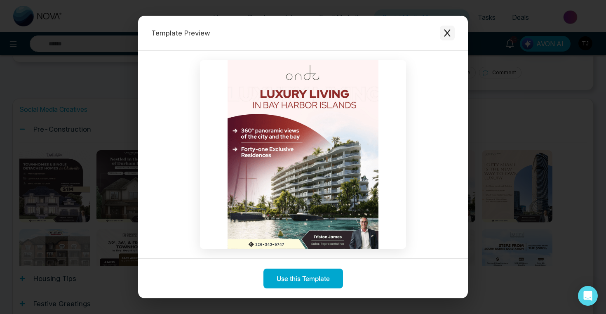
click at [446, 33] on icon "Close modal" at bounding box center [448, 33] width 8 height 8
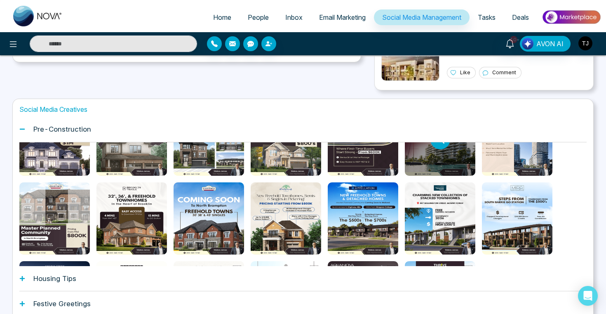
scroll to position [47, 0]
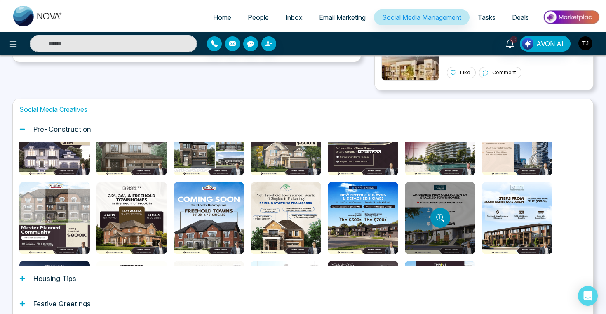
click at [445, 211] on button "Preview template" at bounding box center [441, 218] width 20 height 20
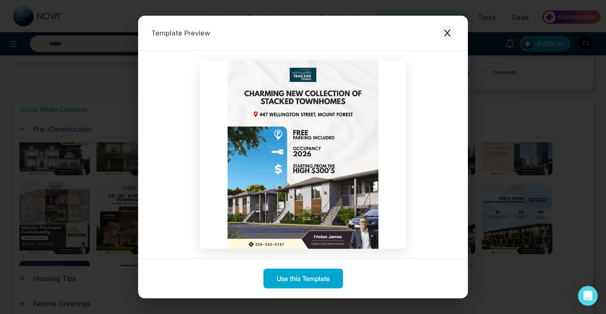
click at [446, 33] on icon "Close modal" at bounding box center [447, 32] width 6 height 7
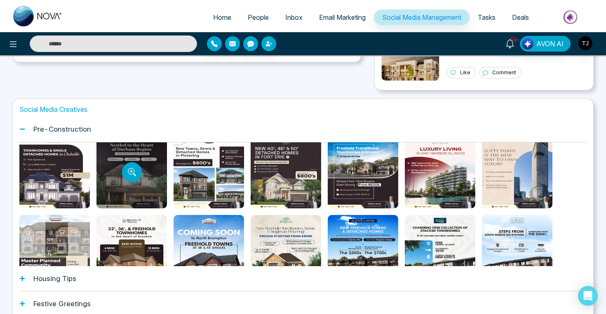
scroll to position [0, 0]
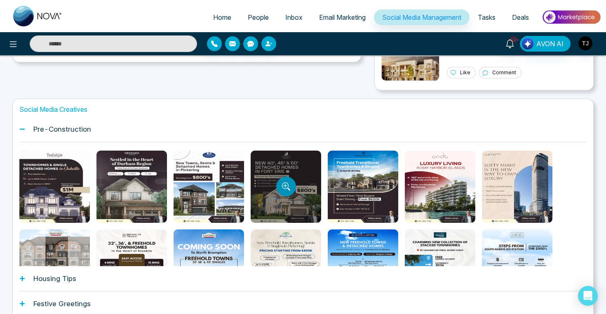
click at [279, 182] on button "Preview template" at bounding box center [286, 187] width 20 height 20
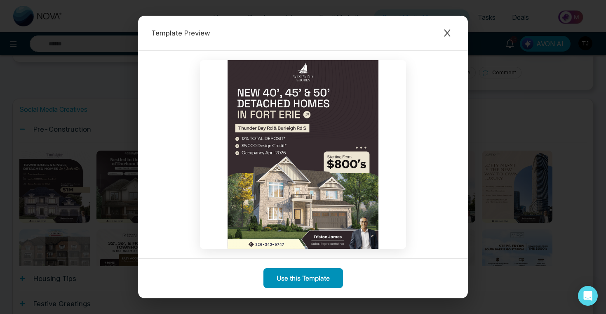
click at [301, 281] on button "Use this Template" at bounding box center [304, 278] width 80 height 20
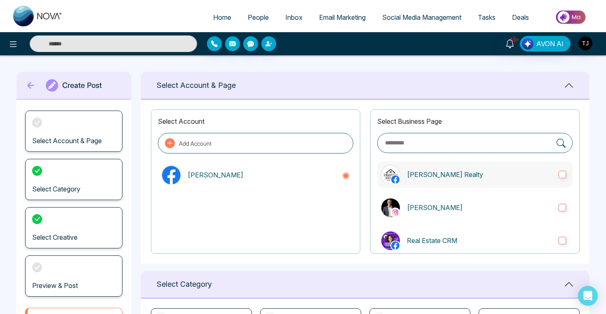
click at [423, 173] on p "[PERSON_NAME] Realty" at bounding box center [479, 175] width 145 height 10
click at [420, 205] on p "[PERSON_NAME]" at bounding box center [479, 208] width 145 height 10
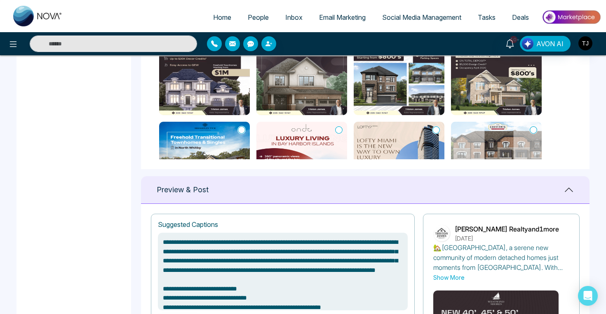
scroll to position [57, 0]
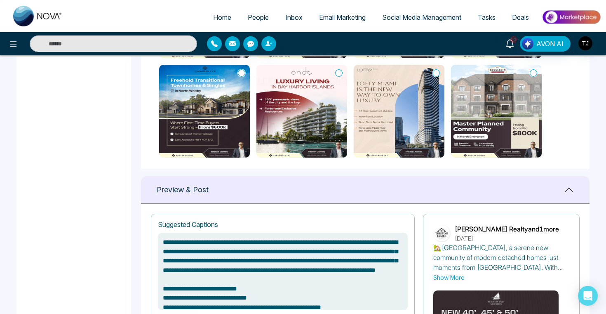
click at [243, 70] on icon at bounding box center [241, 73] width 7 height 8
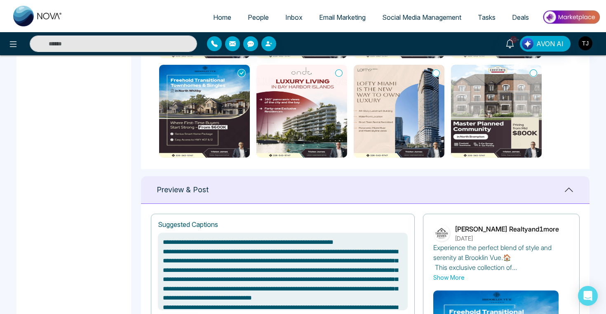
click at [345, 71] on img at bounding box center [302, 111] width 91 height 93
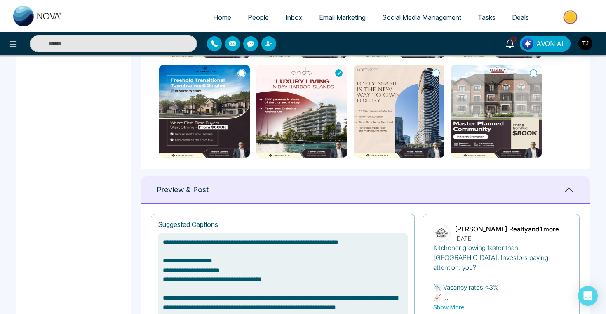
click at [389, 130] on img at bounding box center [399, 111] width 91 height 93
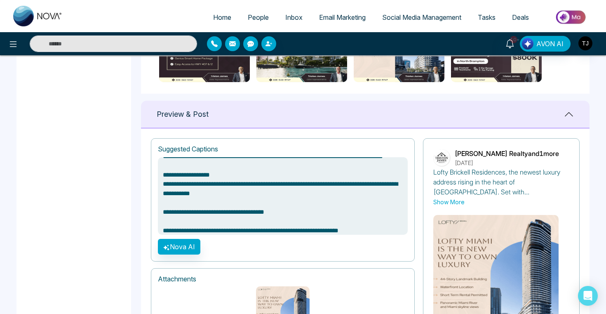
scroll to position [39, 0]
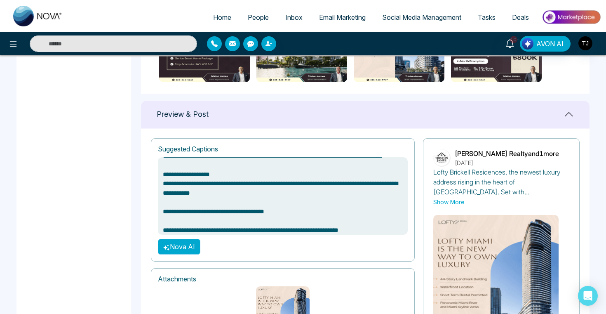
click at [178, 248] on button "Nova AI" at bounding box center [179, 247] width 42 height 16
type textarea "**********"
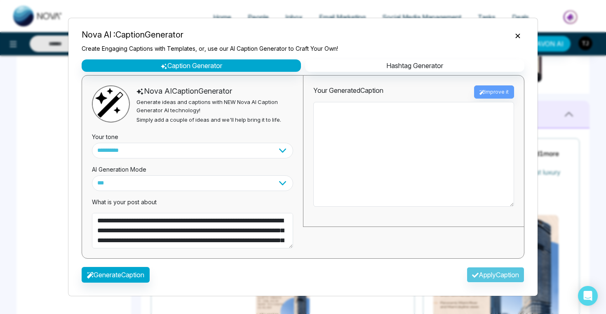
type textarea "**********"
click at [146, 160] on div "AI Generation Mode" at bounding box center [192, 166] width 201 height 17
type textarea "**********"
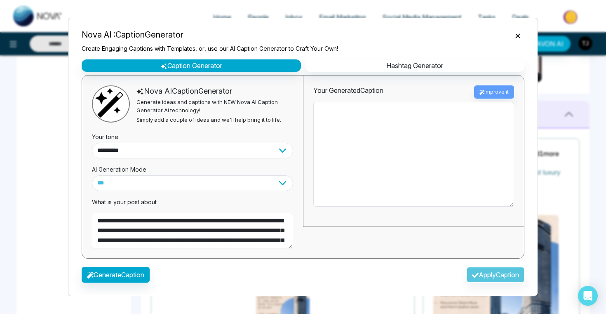
click at [146, 153] on select "**********" at bounding box center [192, 151] width 201 height 16
select select "********"
click at [118, 276] on button "Generate Caption" at bounding box center [116, 275] width 68 height 16
type textarea "**********"
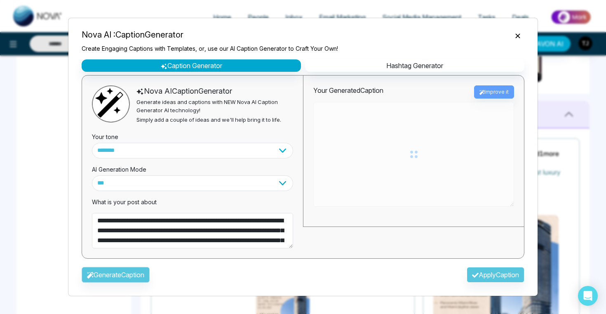
type textarea "**********"
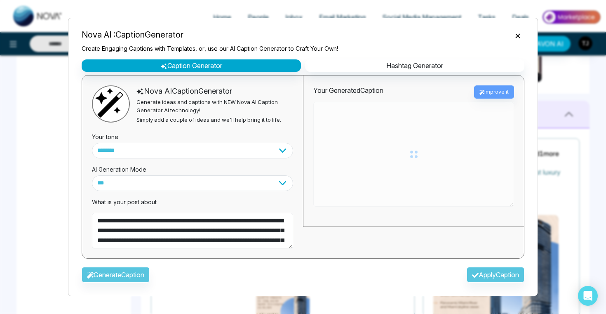
type textarea "**********"
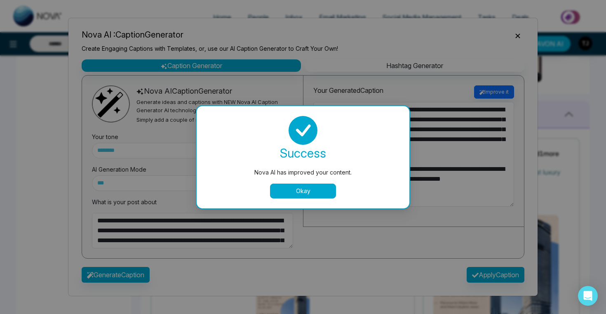
click at [307, 191] on button "Okay" at bounding box center [303, 191] width 66 height 15
type textarea "**********"
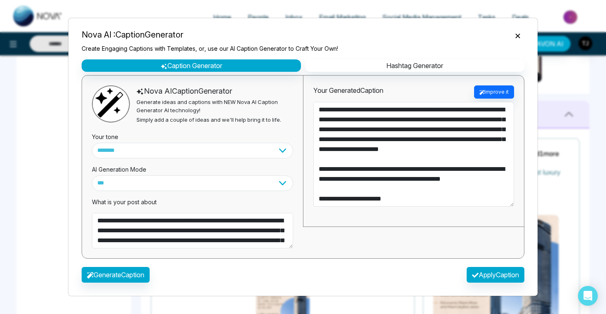
type textarea "**********"
click at [510, 273] on button "Apply Caption" at bounding box center [496, 275] width 58 height 16
type textarea "**********"
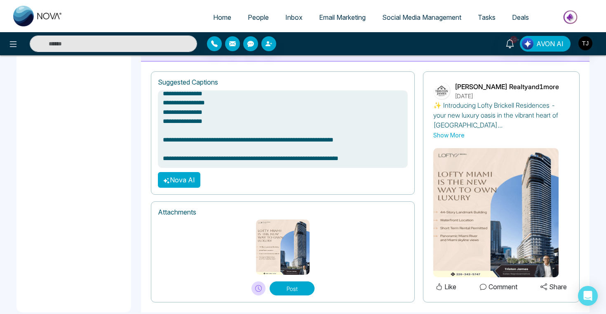
scroll to position [565, 0]
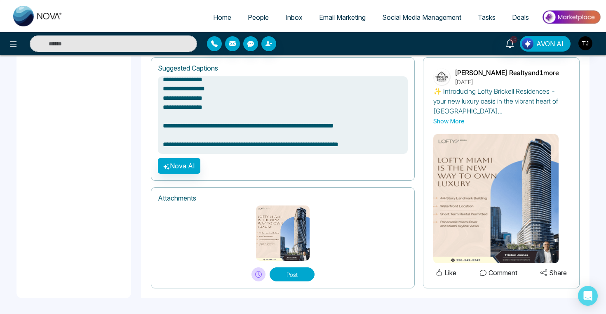
click at [413, 21] on span "Social Media Management" at bounding box center [421, 17] width 79 height 8
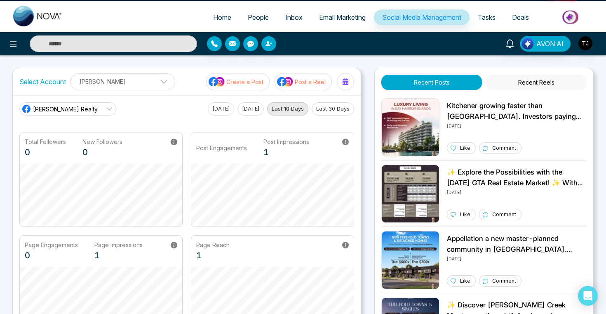
click at [413, 21] on span "Social Media Management" at bounding box center [421, 17] width 79 height 8
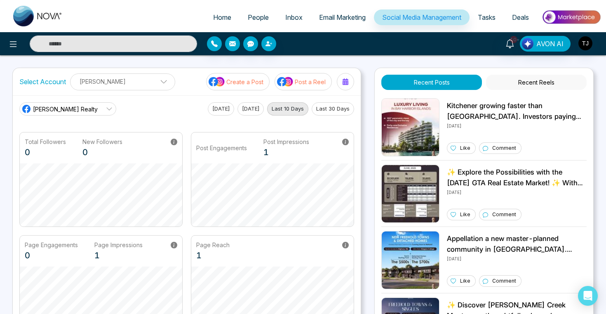
click at [308, 81] on p "Post a Reel" at bounding box center [310, 82] width 31 height 9
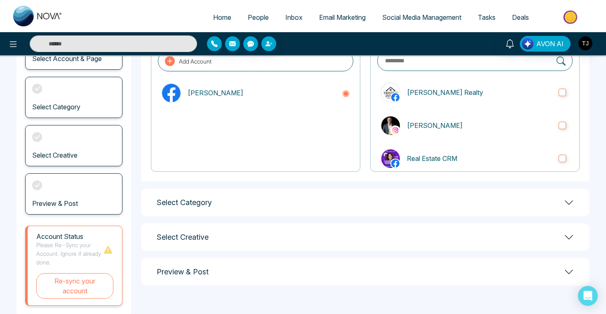
scroll to position [90, 0]
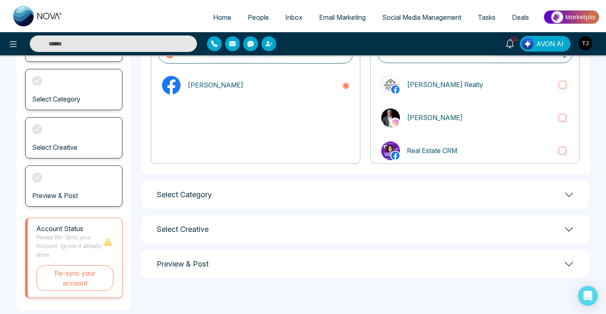
click at [272, 192] on div "Select Category" at bounding box center [365, 195] width 449 height 28
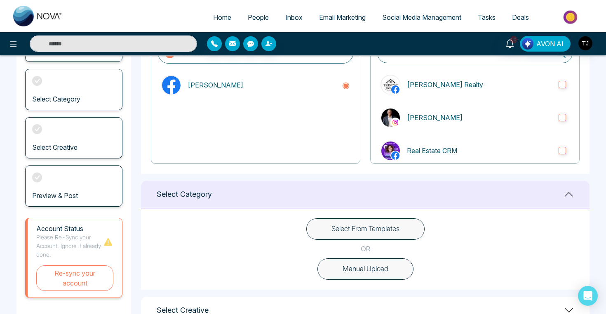
click at [346, 228] on button "Select From Templates" at bounding box center [366, 228] width 118 height 21
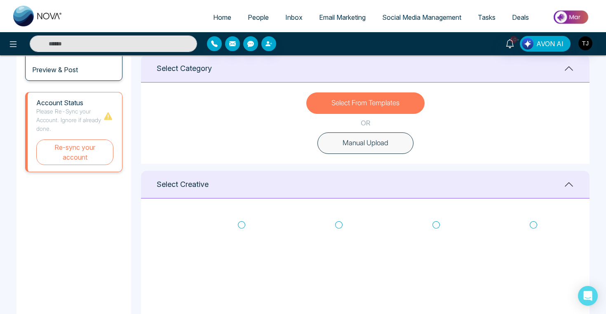
scroll to position [261, 0]
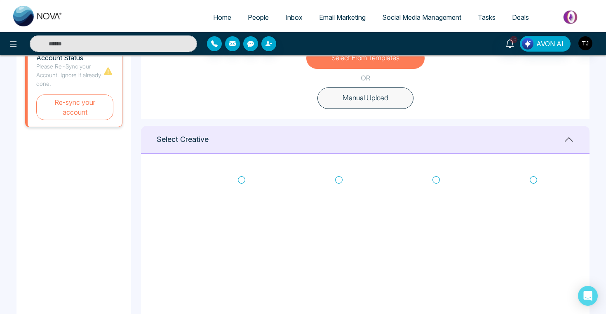
click at [352, 105] on button "Manual Upload" at bounding box center [366, 97] width 96 height 21
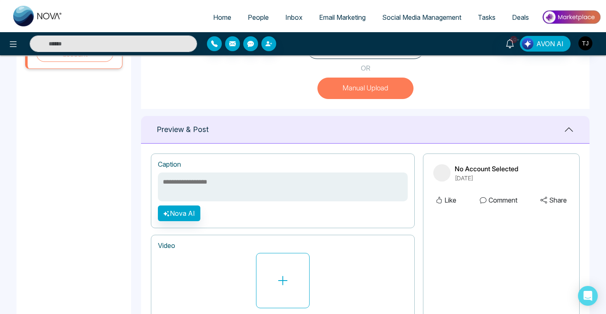
scroll to position [271, 0]
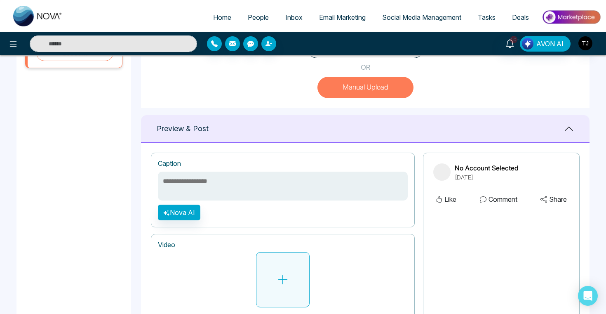
click at [294, 281] on button at bounding box center [283, 279] width 54 height 55
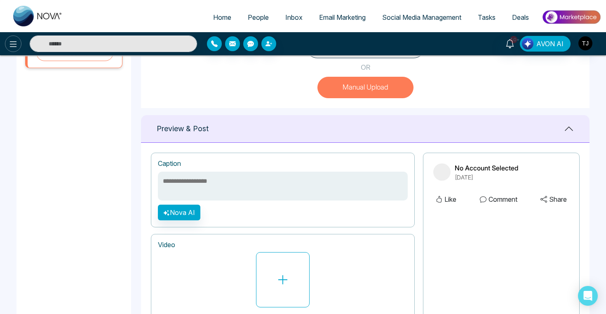
click at [14, 45] on icon at bounding box center [13, 44] width 10 height 10
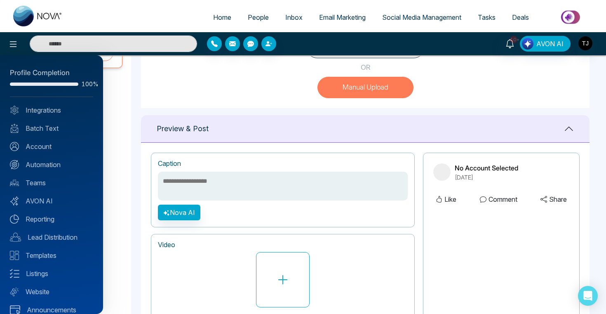
scroll to position [10, 0]
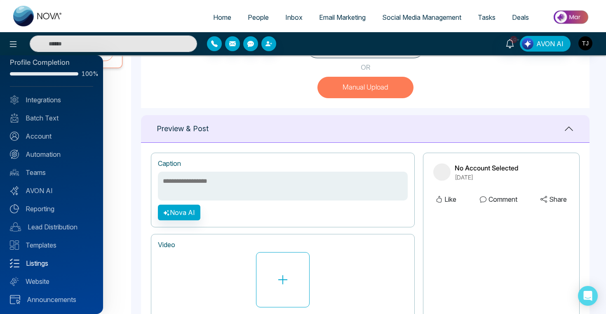
click at [35, 264] on link "Listings" at bounding box center [51, 263] width 83 height 10
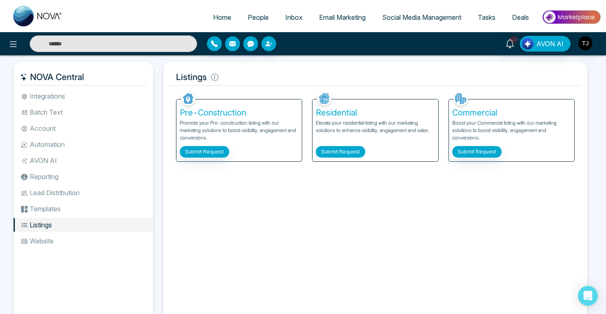
click at [333, 146] on button "Submit Request" at bounding box center [341, 152] width 50 height 12
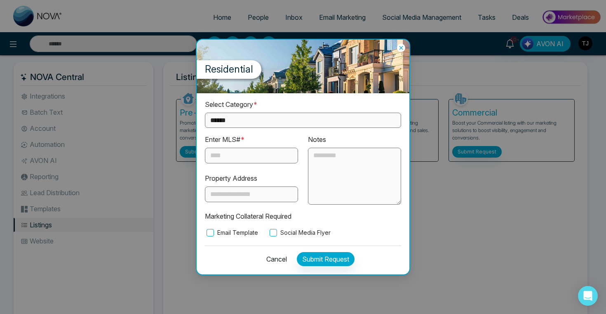
click at [256, 167] on div "Enter MLS# * Property Address" at bounding box center [251, 169] width 103 height 70
click at [256, 159] on input "text" at bounding box center [251, 156] width 93 height 16
click at [243, 118] on select "**********" at bounding box center [303, 120] width 196 height 15
click at [241, 122] on select "**********" at bounding box center [303, 120] width 196 height 15
click at [246, 118] on select "**********" at bounding box center [303, 120] width 196 height 15
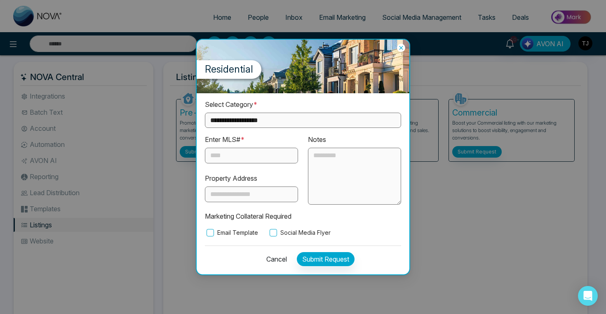
click at [248, 118] on select "**********" at bounding box center [303, 120] width 196 height 15
select select "**********"
click at [319, 164] on textarea at bounding box center [354, 176] width 93 height 57
click at [281, 232] on label "Social Media Flyer" at bounding box center [299, 232] width 63 height 9
click at [402, 47] on icon at bounding box center [401, 48] width 4 height 4
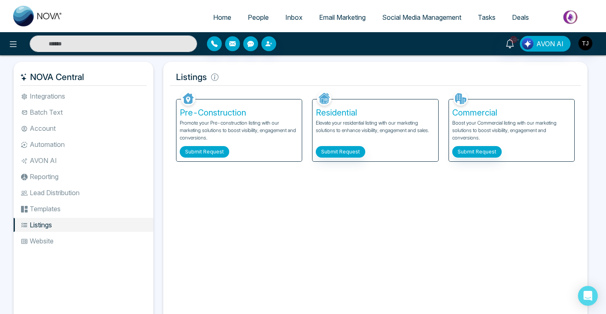
click at [208, 149] on button "Submit Request" at bounding box center [205, 152] width 50 height 12
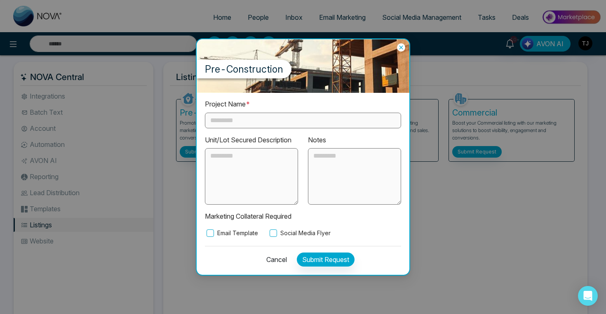
click at [237, 120] on input "text" at bounding box center [303, 121] width 196 height 16
click at [217, 163] on textarea at bounding box center [251, 176] width 93 height 57
click at [294, 231] on label "Social Media Flyer" at bounding box center [299, 233] width 63 height 9
click at [402, 51] on icon at bounding box center [401, 47] width 8 height 8
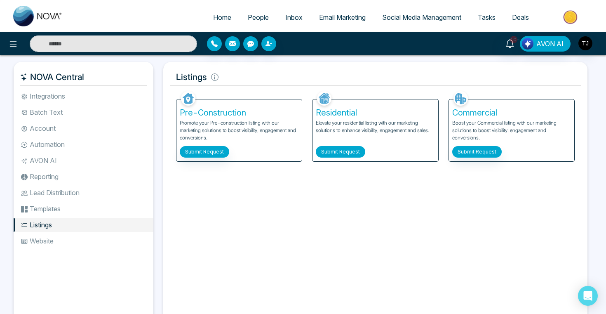
click at [353, 149] on button "Submit Request" at bounding box center [341, 152] width 50 height 12
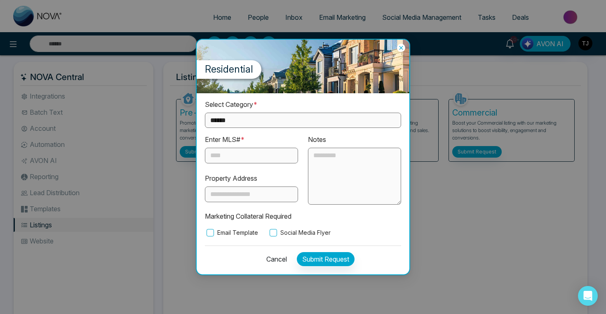
click at [293, 120] on select "**********" at bounding box center [303, 120] width 196 height 15
select select "**********"
click at [269, 155] on input "text" at bounding box center [251, 156] width 93 height 16
click at [277, 260] on button "Cancel" at bounding box center [275, 259] width 26 height 14
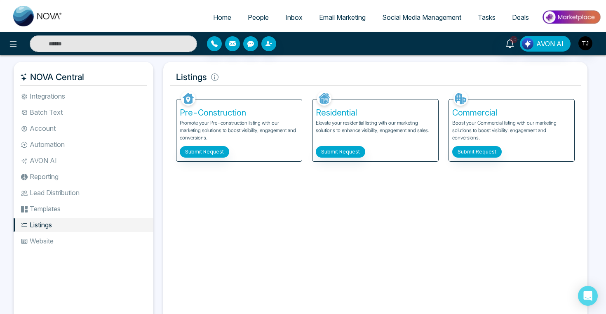
click at [64, 145] on li "Automation" at bounding box center [84, 144] width 140 height 14
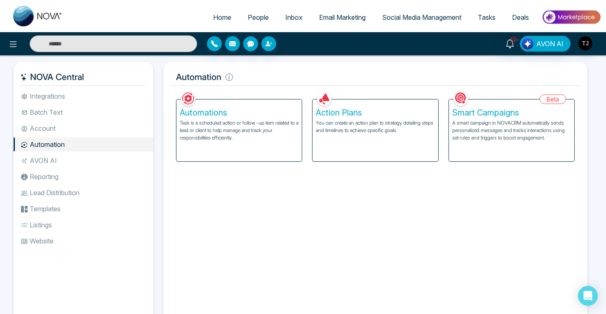
click at [365, 117] on h5 "Action Plans" at bounding box center [375, 113] width 119 height 10
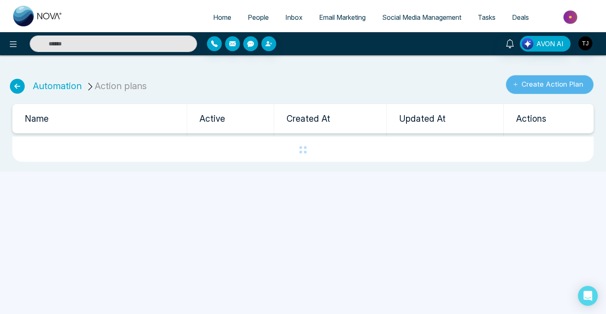
click at [532, 89] on button "Create Action Plan" at bounding box center [550, 84] width 88 height 19
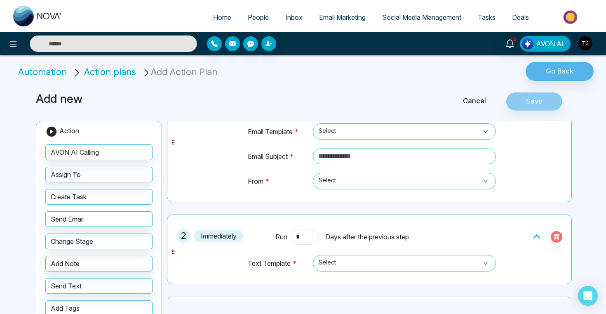
scroll to position [55, 0]
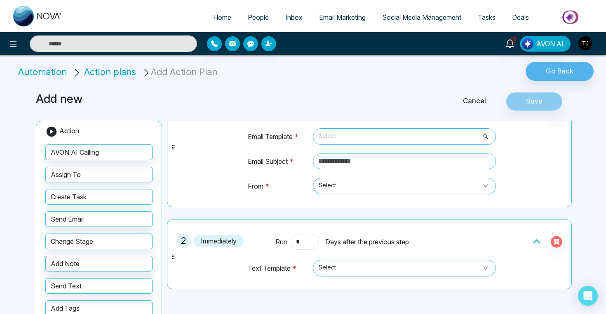
click at [353, 136] on span "Select" at bounding box center [405, 137] width 172 height 14
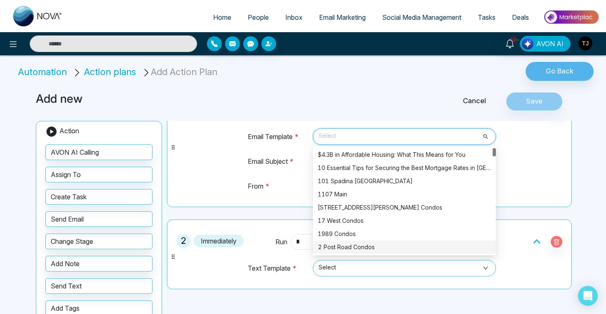
click at [265, 183] on td "From *" at bounding box center [279, 189] width 62 height 25
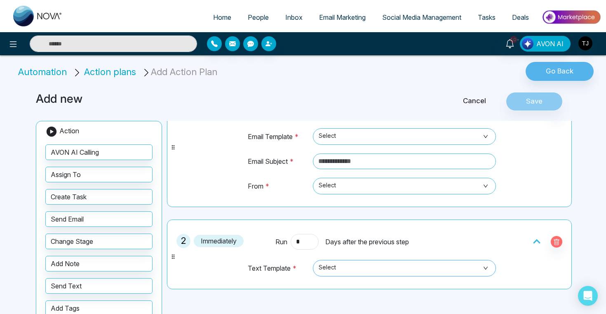
click at [394, 269] on span "Select" at bounding box center [405, 268] width 172 height 14
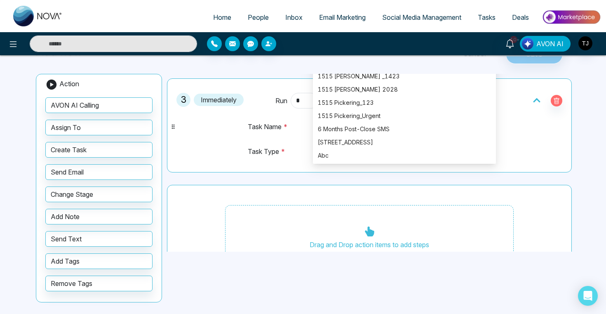
scroll to position [47, 0]
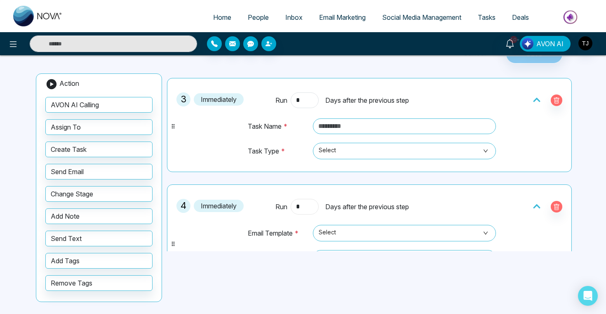
click at [307, 207] on input "*" at bounding box center [305, 207] width 28 height 16
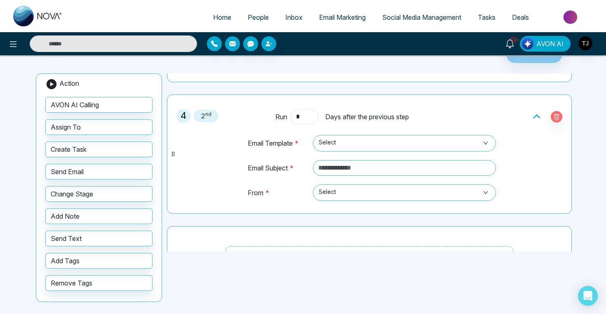
scroll to position [358, 0]
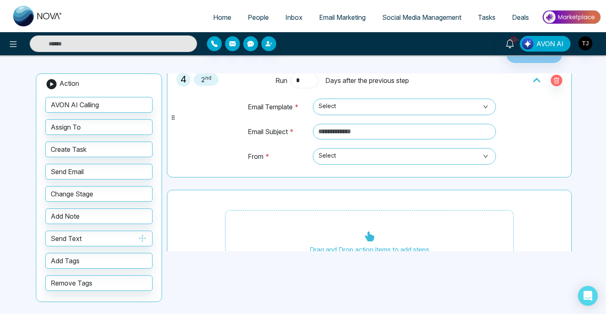
type input "*"
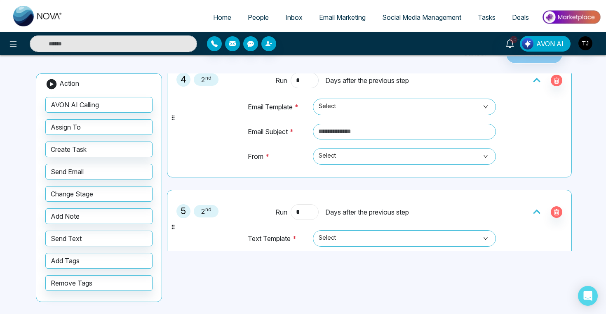
click at [314, 210] on input "*" at bounding box center [305, 212] width 28 height 16
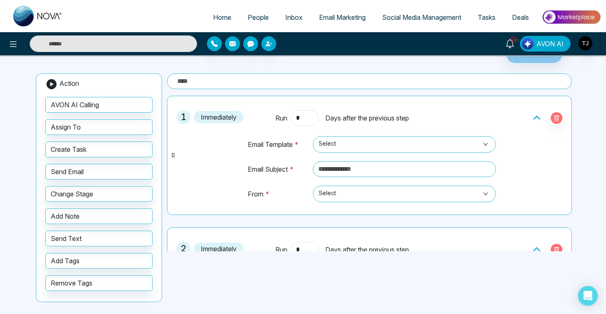
scroll to position [0, 0]
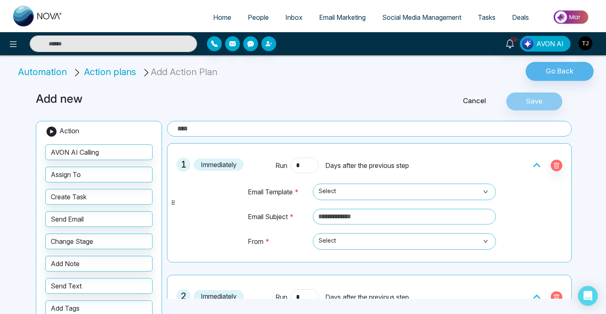
type input "*"
click at [474, 99] on link "Cancel" at bounding box center [475, 101] width 63 height 11
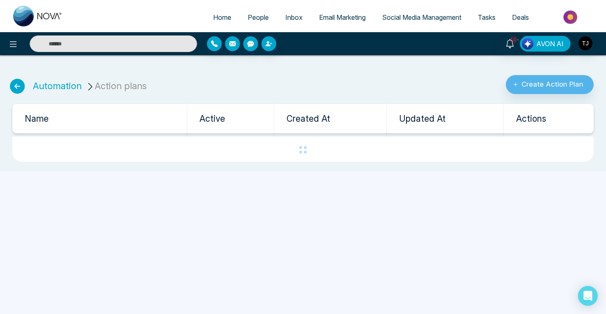
click at [20, 87] on icon at bounding box center [17, 86] width 15 height 15
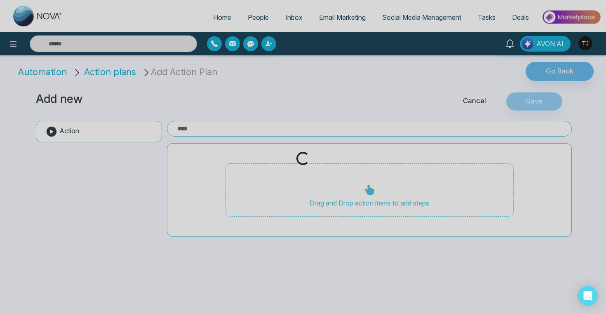
click at [37, 71] on li "Automation" at bounding box center [44, 72] width 52 height 14
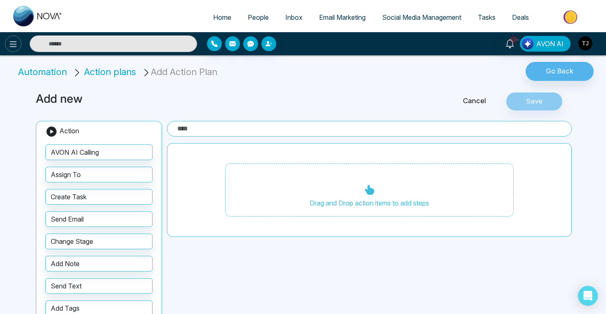
click at [9, 48] on icon at bounding box center [13, 44] width 10 height 10
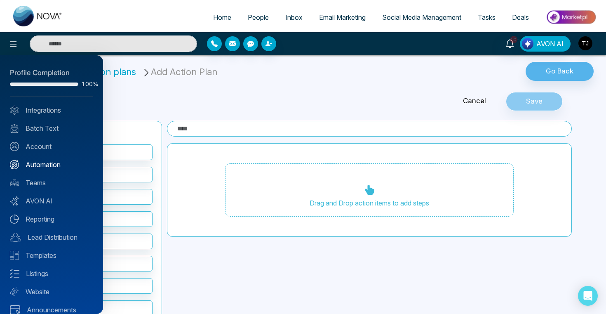
click at [48, 167] on link "Automation" at bounding box center [51, 165] width 83 height 10
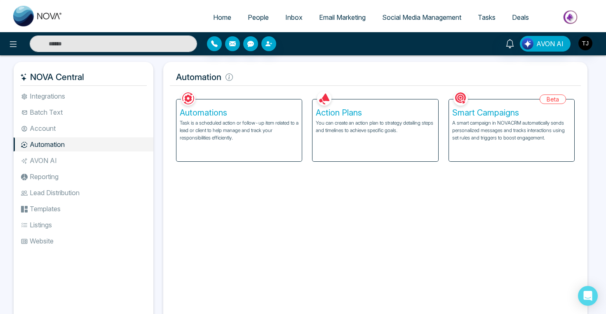
click at [216, 120] on p "Task is a scheduled action or follow-up item related to a lead or client to hel…" at bounding box center [239, 130] width 119 height 22
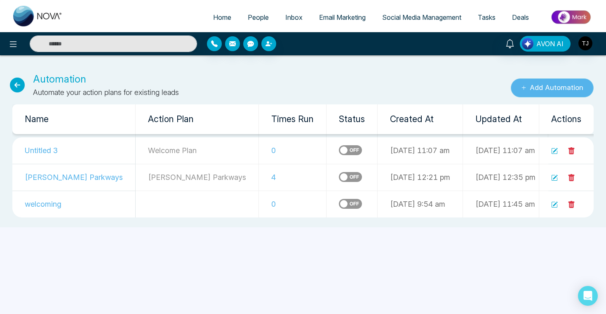
click at [538, 90] on button "Add Automation" at bounding box center [552, 87] width 83 height 19
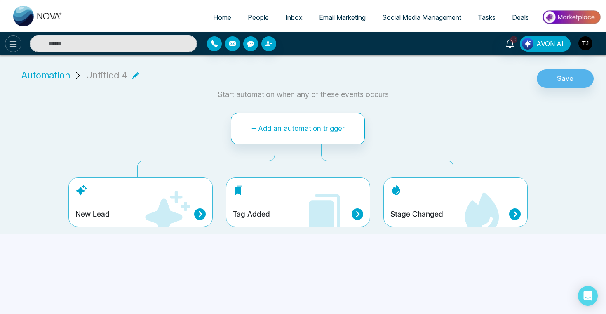
click at [14, 51] on button at bounding box center [13, 43] width 17 height 17
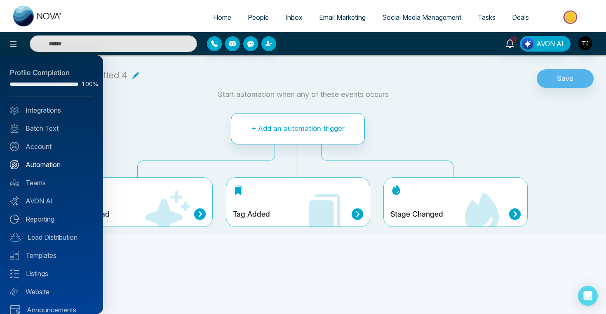
click at [40, 164] on link "Automation" at bounding box center [51, 165] width 83 height 10
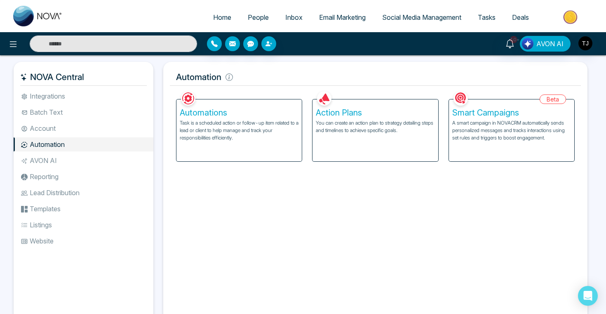
click at [477, 114] on h5 "Smart Campaigns" at bounding box center [512, 113] width 119 height 10
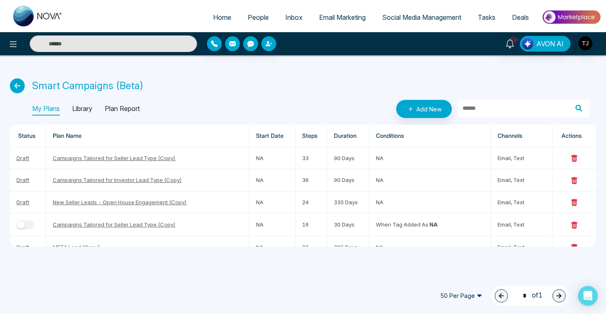
click at [88, 107] on p "Library" at bounding box center [82, 108] width 20 height 13
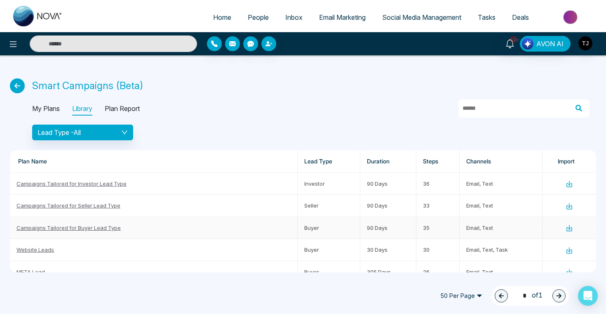
scroll to position [39, 0]
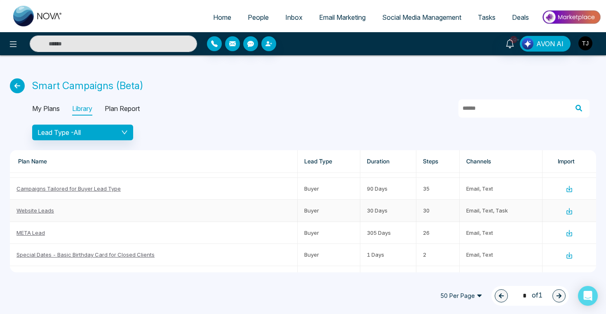
click at [47, 211] on link "Website Leads" at bounding box center [36, 210] width 38 height 7
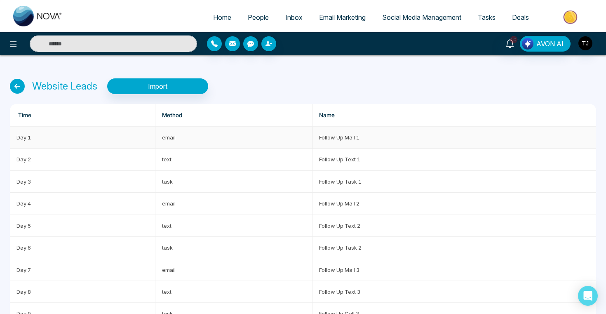
click at [212, 141] on td "email" at bounding box center [234, 138] width 157 height 22
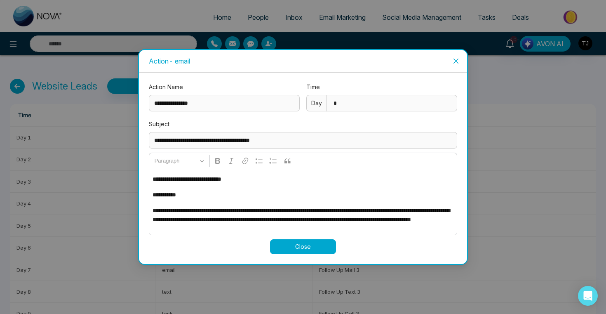
scroll to position [50, 0]
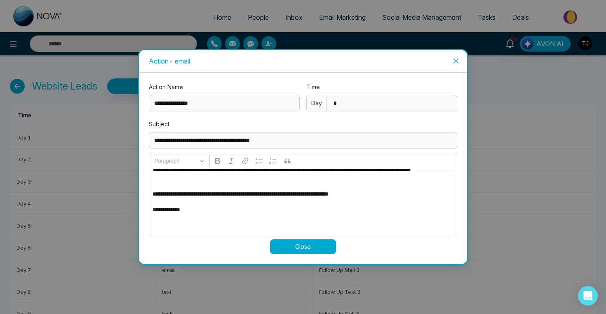
click at [451, 57] on span "Close" at bounding box center [456, 61] width 22 height 22
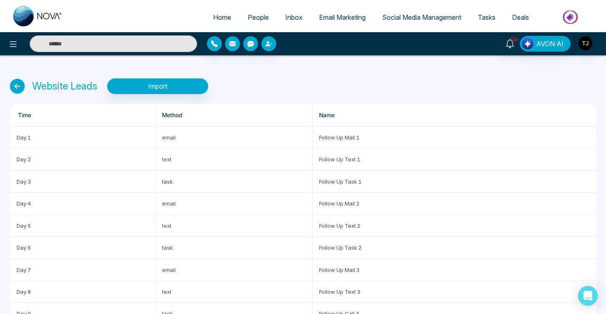
click at [17, 83] on icon at bounding box center [17, 86] width 15 height 15
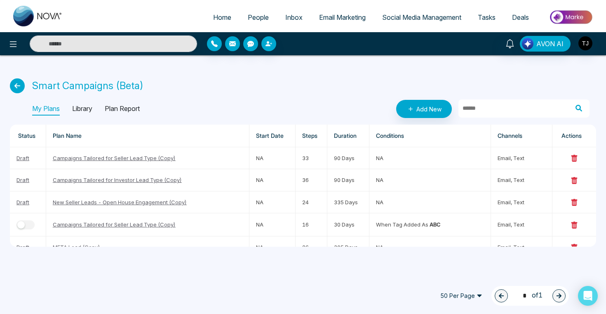
click at [87, 106] on p "Library" at bounding box center [82, 108] width 20 height 13
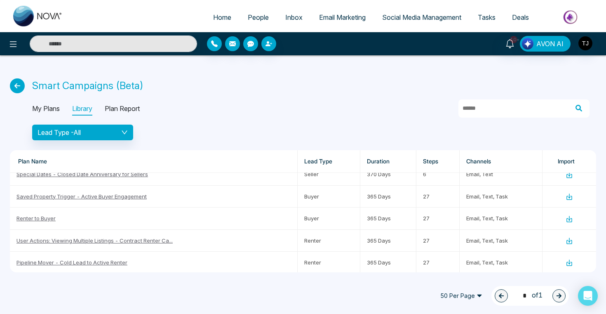
scroll to position [166, 0]
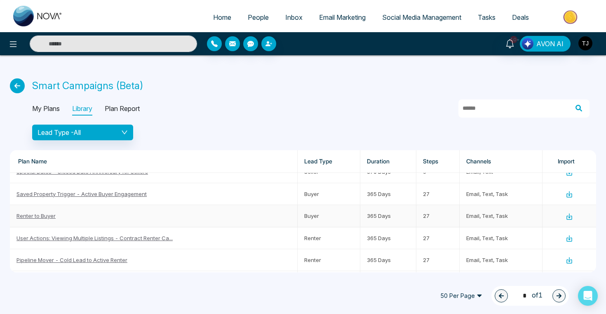
click at [48, 217] on link "Renter to Buyer" at bounding box center [36, 215] width 39 height 7
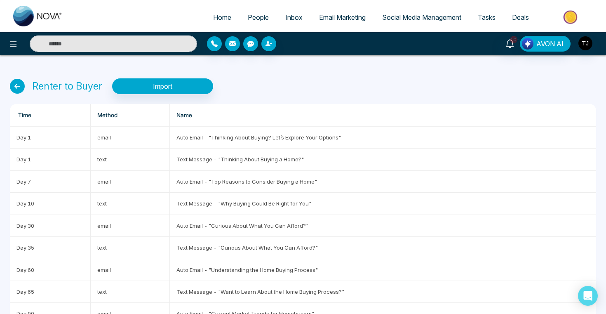
click at [16, 88] on icon at bounding box center [17, 86] width 15 height 15
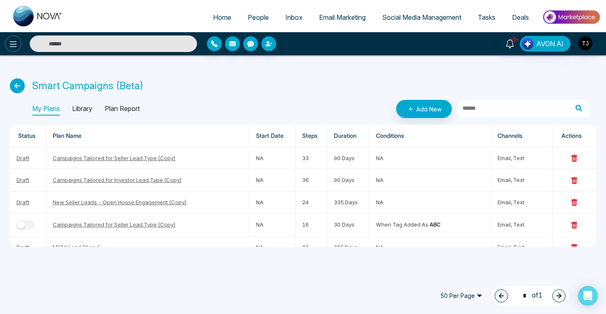
click at [12, 42] on icon at bounding box center [13, 44] width 7 height 6
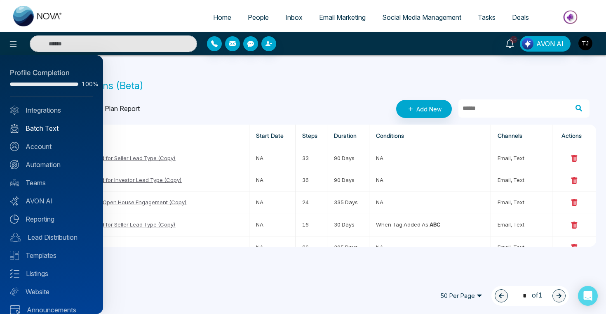
click at [45, 128] on link "Batch Text" at bounding box center [51, 128] width 83 height 10
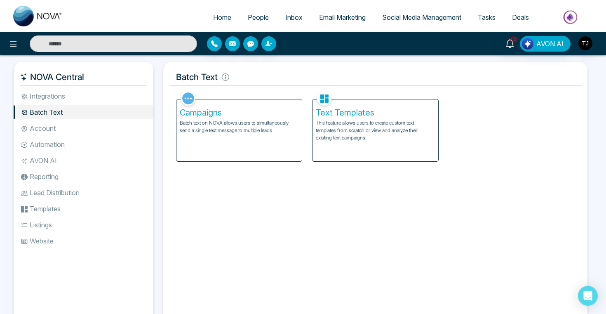
click at [228, 112] on h5 "Campaigns" at bounding box center [239, 113] width 119 height 10
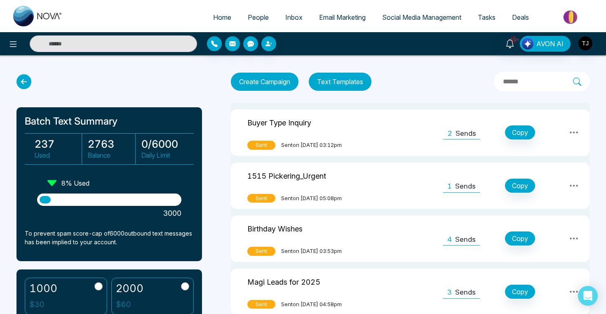
click at [270, 87] on button "Create Campaign" at bounding box center [265, 82] width 68 height 18
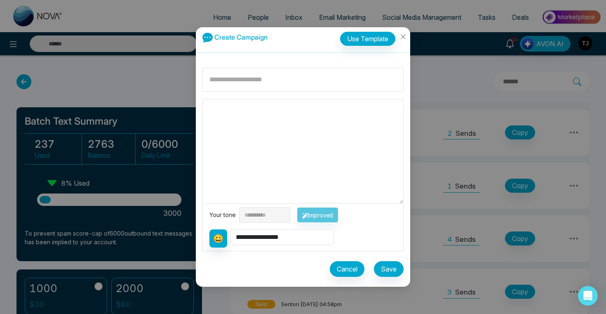
click at [315, 156] on textarea at bounding box center [303, 151] width 201 height 104
click at [405, 35] on icon "close" at bounding box center [403, 36] width 5 height 5
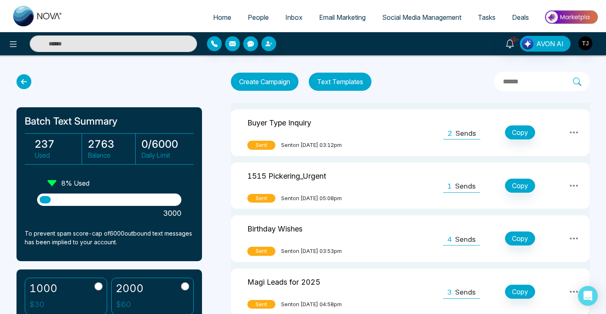
click at [276, 79] on button "Create Campaign" at bounding box center [265, 82] width 68 height 18
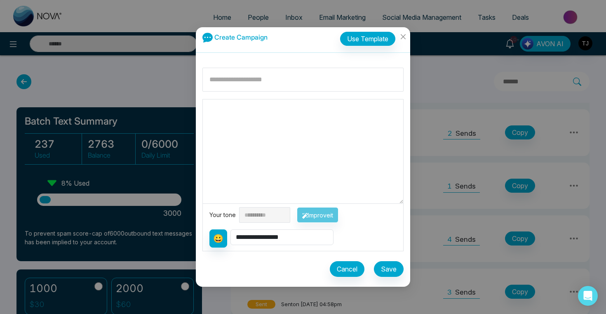
click at [264, 118] on textarea at bounding box center [303, 151] width 201 height 104
type textarea "**"
click at [245, 236] on select "**********" at bounding box center [282, 237] width 103 height 16
select select "**********"
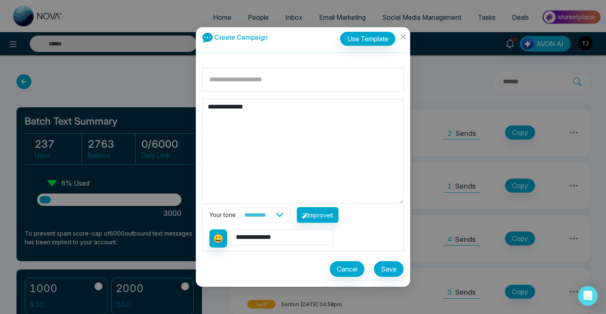
click at [268, 113] on textarea "**********" at bounding box center [303, 151] width 201 height 104
type textarea "**********"
click at [401, 36] on icon "close" at bounding box center [403, 36] width 7 height 7
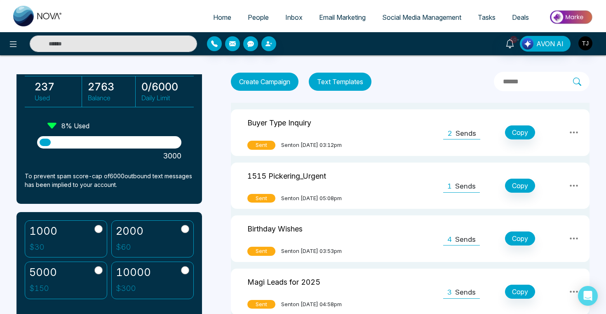
scroll to position [56, 0]
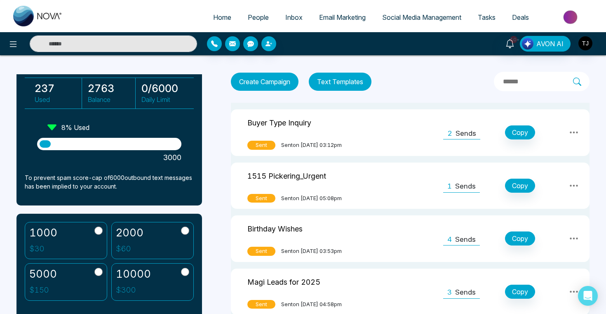
click at [352, 78] on button "Text Templates" at bounding box center [340, 82] width 63 height 18
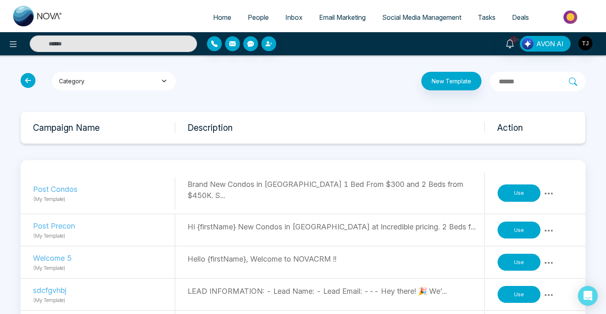
click at [139, 85] on button "Category" at bounding box center [114, 81] width 124 height 19
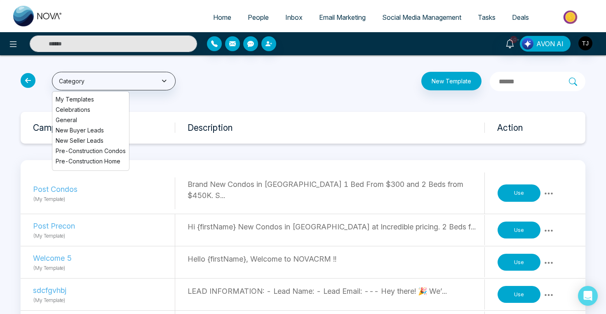
click at [92, 117] on li "General" at bounding box center [90, 120] width 77 height 9
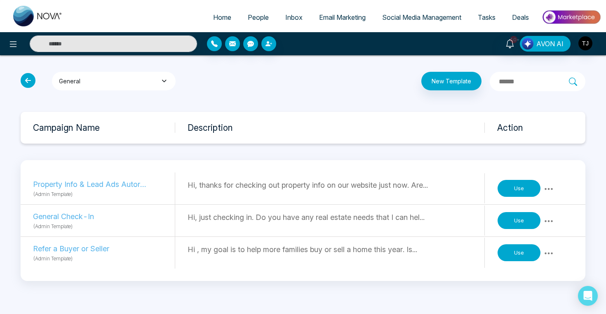
click at [113, 76] on button "General" at bounding box center [114, 81] width 124 height 19
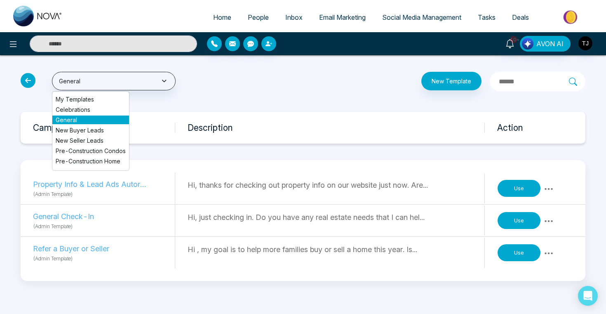
click at [94, 130] on li "New Buyer Leads" at bounding box center [90, 130] width 77 height 9
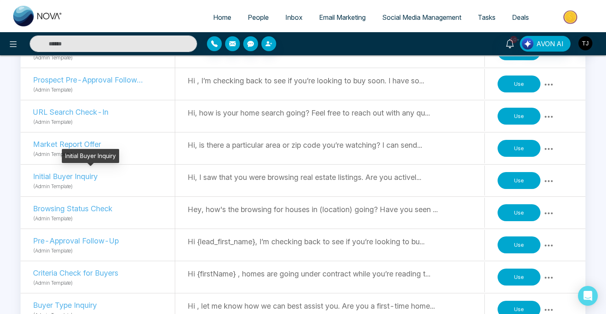
scroll to position [278, 0]
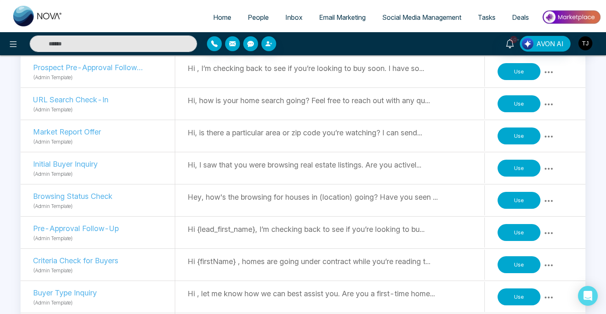
click at [516, 132] on button "Use" at bounding box center [519, 135] width 43 height 17
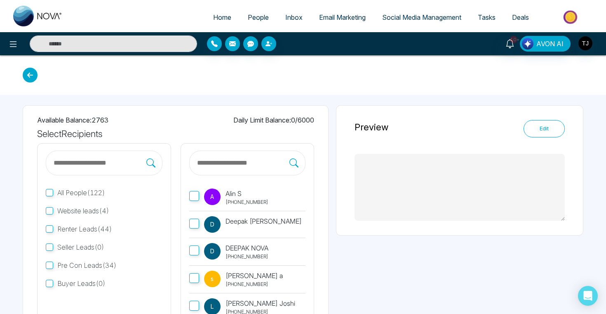
type textarea "**********"
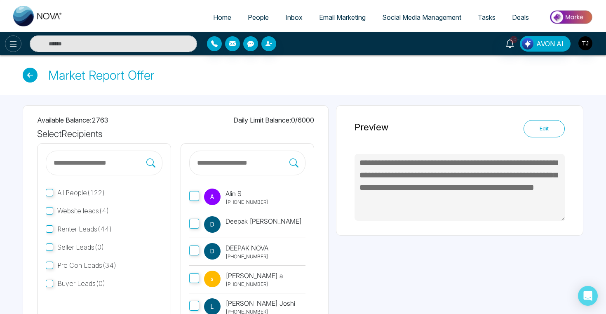
click at [9, 42] on icon at bounding box center [13, 44] width 10 height 10
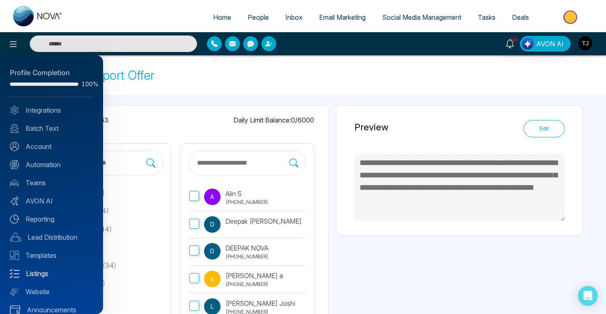
scroll to position [10, 0]
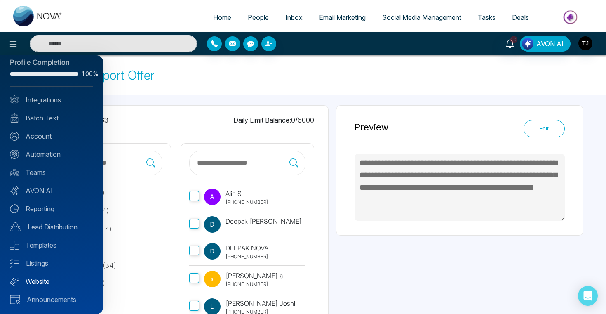
click at [40, 279] on link "Website" at bounding box center [51, 281] width 83 height 10
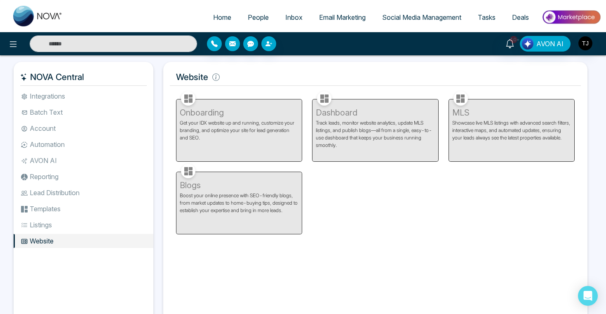
click at [251, 14] on span "People" at bounding box center [258, 17] width 21 height 8
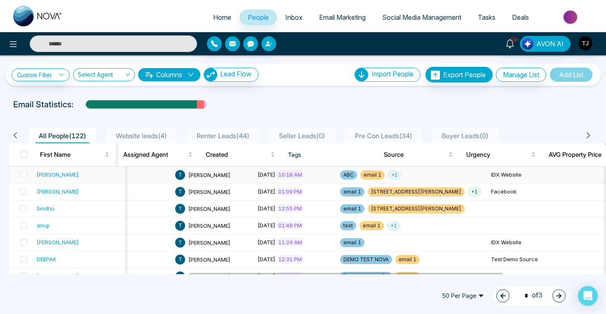
scroll to position [0, 375]
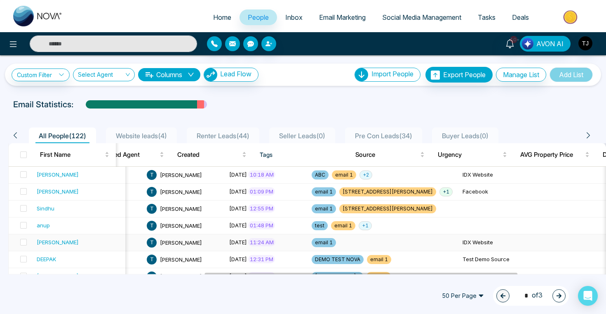
click at [47, 243] on div "[PERSON_NAME]" at bounding box center [58, 242] width 42 height 8
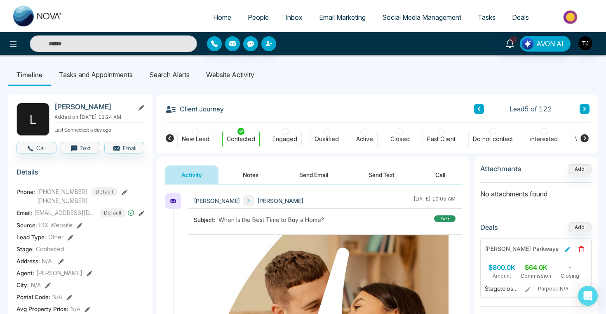
click at [227, 72] on li "Website Activity" at bounding box center [230, 75] width 65 height 22
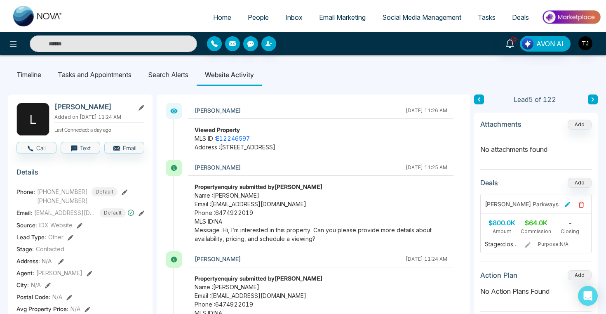
click at [172, 79] on li "Search Alerts" at bounding box center [168, 75] width 57 height 22
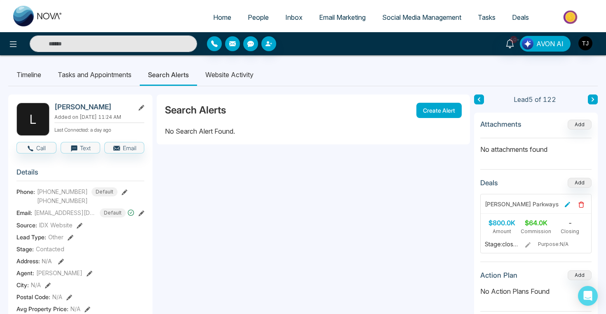
click at [462, 113] on div "Search Alerts Create Alert" at bounding box center [314, 110] width 314 height 32
click at [444, 108] on button "Create Alert" at bounding box center [439, 110] width 45 height 15
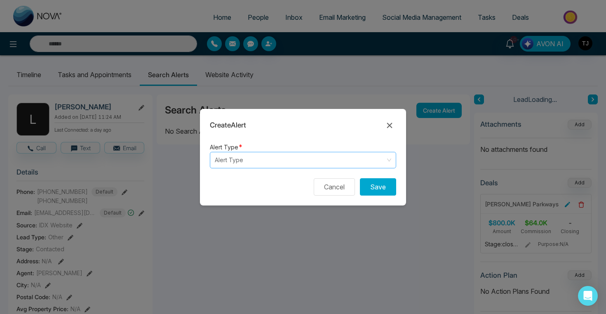
click at [310, 163] on input "search" at bounding box center [300, 160] width 171 height 16
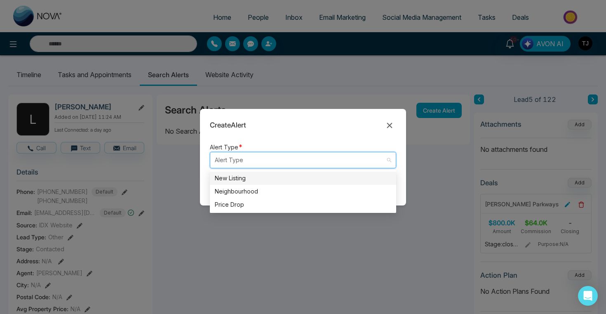
click at [257, 180] on div "New Listing" at bounding box center [303, 178] width 177 height 9
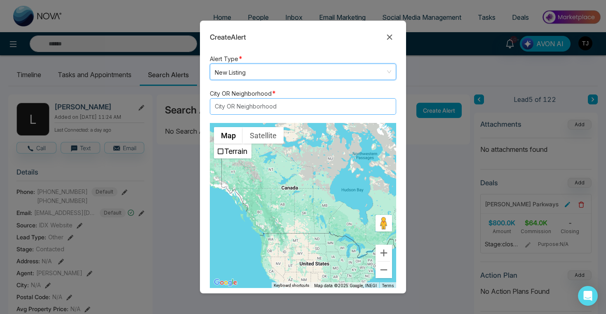
click at [278, 99] on div "City OR Neighborhood" at bounding box center [303, 106] width 186 height 17
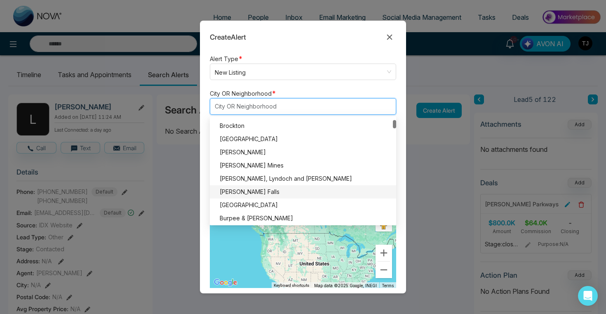
scroll to position [765, 0]
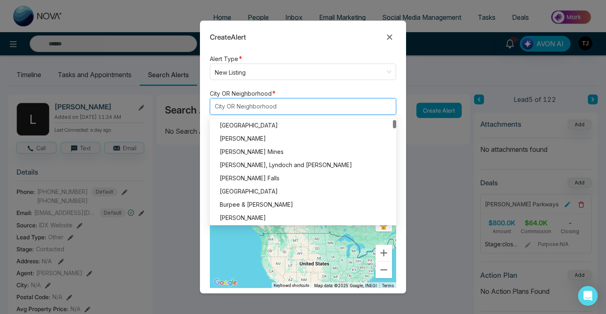
click at [295, 92] on div "City OR Neighborhood * City OR Neighborhood [GEOGRAPHIC_DATA][PERSON_NAME][GEOG…" at bounding box center [303, 101] width 186 height 26
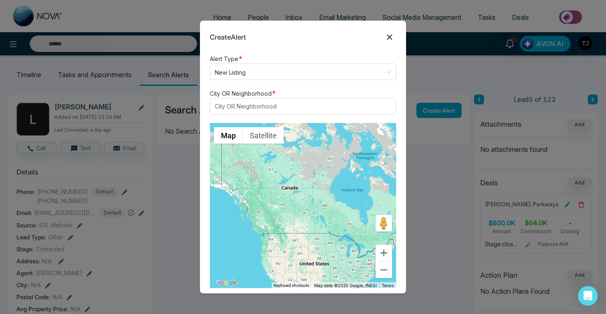
click at [392, 37] on icon at bounding box center [390, 37] width 10 height 10
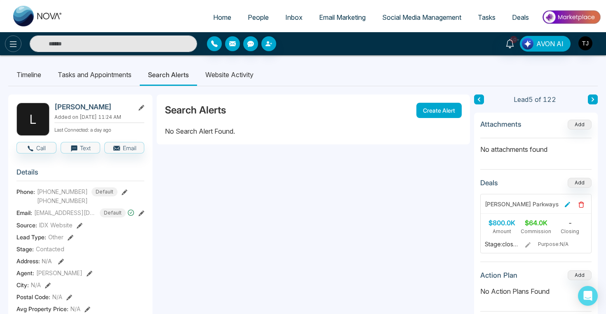
click at [12, 38] on button at bounding box center [13, 43] width 17 height 17
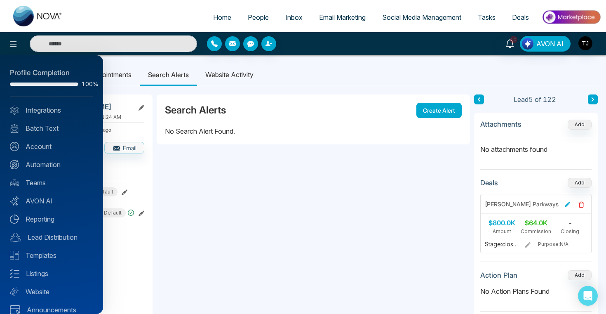
click at [114, 30] on div at bounding box center [303, 157] width 606 height 314
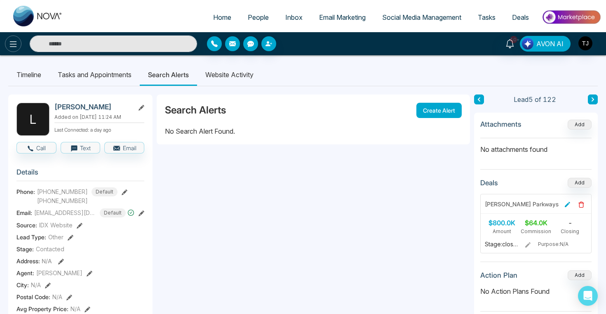
click at [9, 47] on icon at bounding box center [13, 44] width 10 height 10
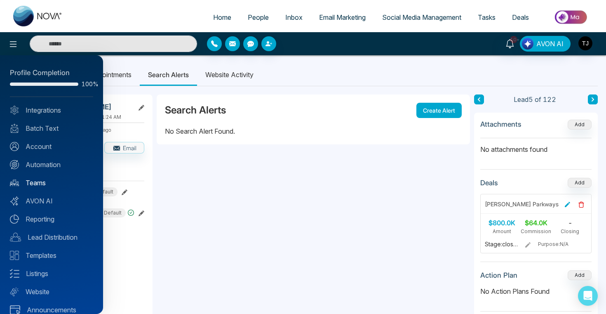
click at [44, 183] on link "Teams" at bounding box center [51, 183] width 83 height 10
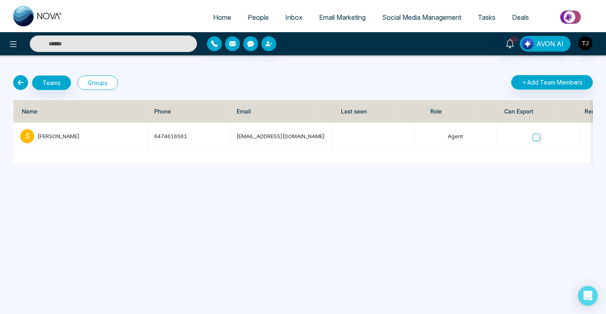
click at [101, 83] on button "Groups" at bounding box center [98, 83] width 40 height 14
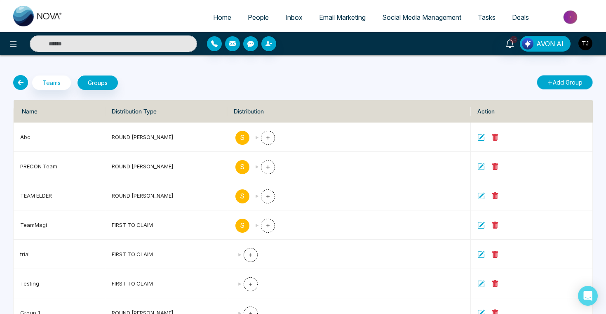
click at [574, 85] on button "Add Group" at bounding box center [565, 82] width 56 height 14
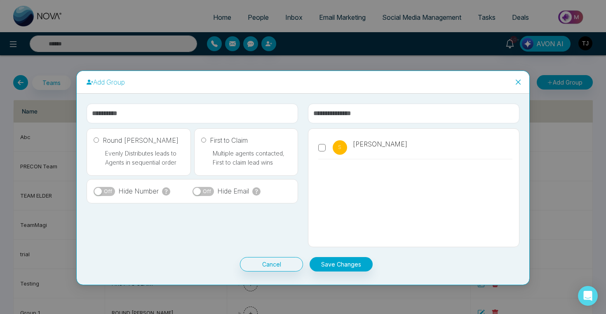
click at [521, 81] on icon "close" at bounding box center [518, 82] width 7 height 7
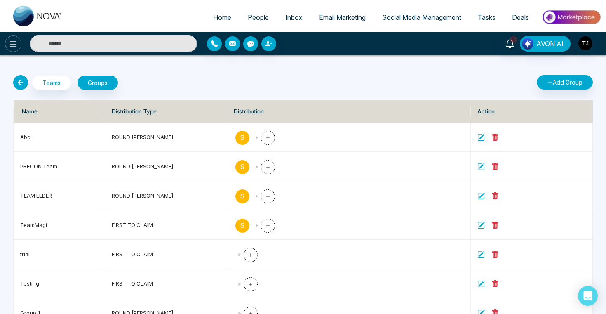
click at [14, 40] on icon at bounding box center [13, 44] width 10 height 10
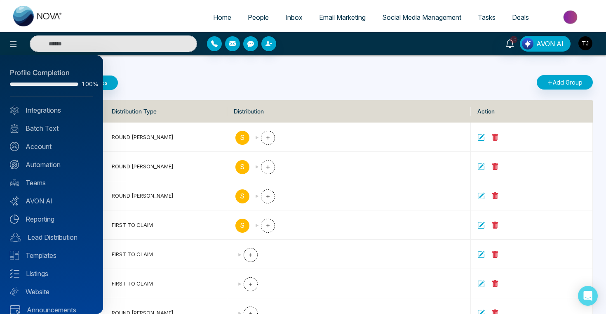
scroll to position [10, 0]
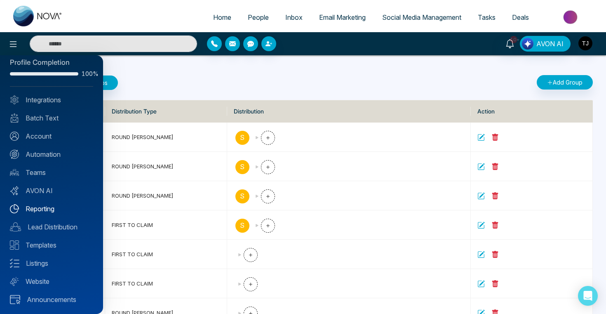
click at [38, 209] on link "Reporting" at bounding box center [51, 209] width 83 height 10
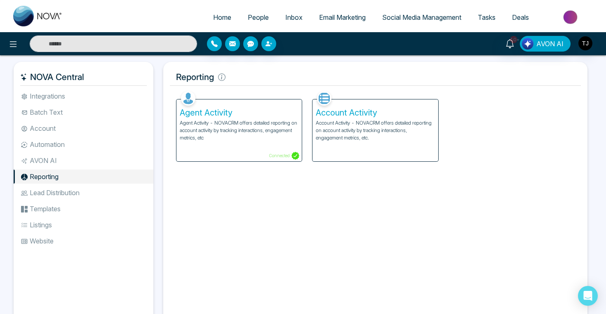
click at [199, 119] on div "Agent Activity Agent Activity - NOVACRM offers detailed reporting on account ac…" at bounding box center [239, 130] width 125 height 62
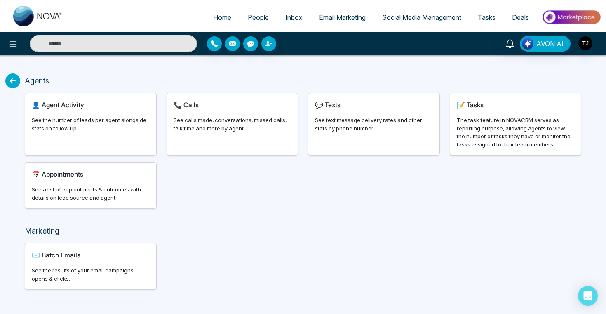
click at [95, 118] on div "See the number of leads per agent alongside stats on follow up." at bounding box center [91, 124] width 118 height 16
select select "***"
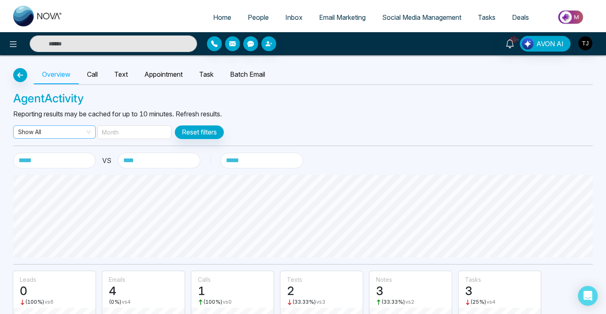
click at [65, 136] on span "Show All" at bounding box center [54, 132] width 73 height 12
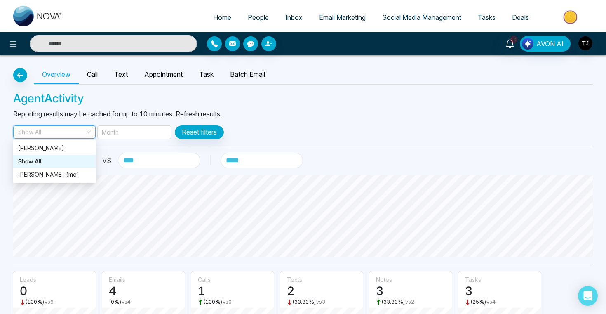
click at [55, 150] on div "[PERSON_NAME]" at bounding box center [54, 148] width 73 height 9
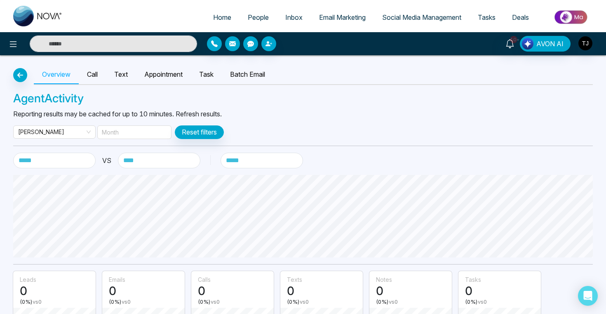
click at [143, 130] on div "Month" at bounding box center [134, 132] width 74 height 14
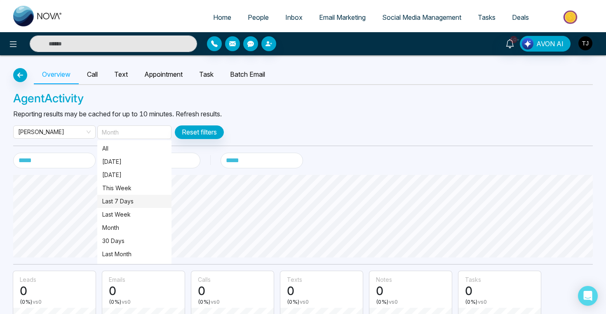
click at [120, 207] on span "Last 7 Days" at bounding box center [134, 201] width 74 height 13
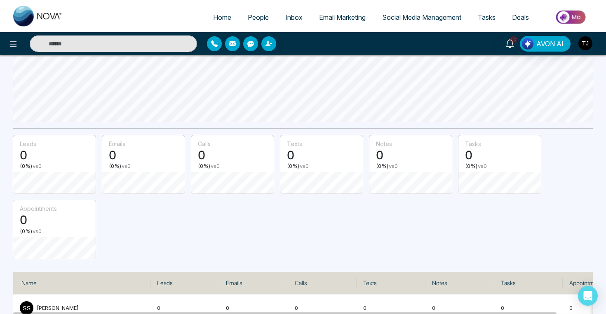
scroll to position [137, 0]
click at [257, 11] on link "People" at bounding box center [259, 17] width 38 height 16
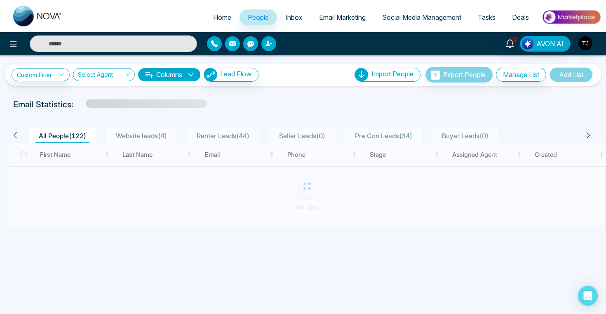
click at [127, 136] on span "Website leads ( 4 )" at bounding box center [142, 136] width 58 height 8
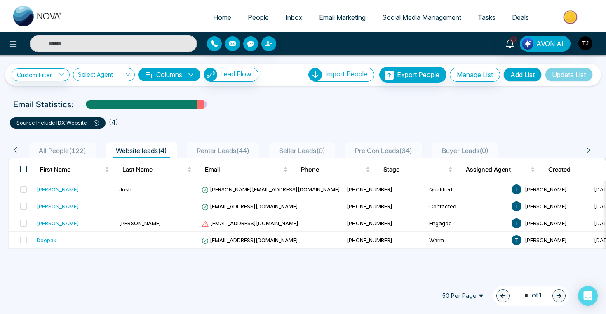
click at [24, 170] on span at bounding box center [23, 169] width 7 height 7
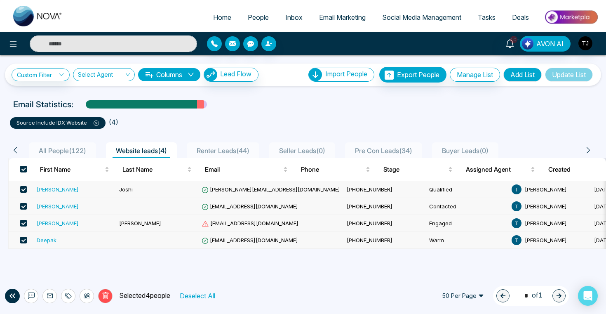
click at [87, 298] on icon at bounding box center [87, 295] width 7 height 5
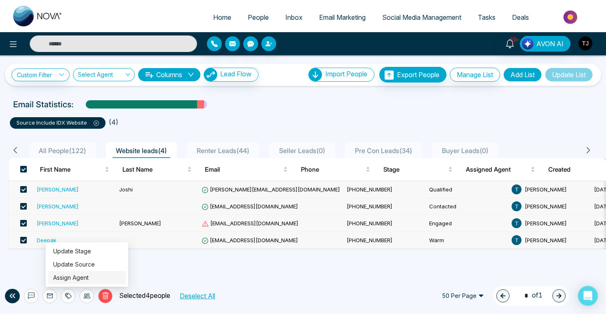
click at [87, 278] on link "Assign Agent" at bounding box center [70, 277] width 35 height 7
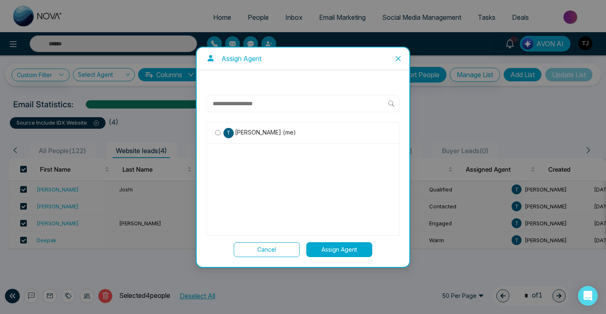
click at [238, 130] on span "[PERSON_NAME] (me)" at bounding box center [265, 132] width 62 height 9
click at [342, 252] on button "Assign Agent" at bounding box center [340, 249] width 66 height 15
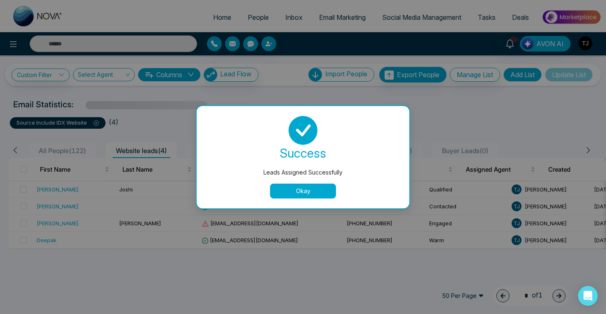
click at [304, 204] on div "success Leads Assigned Successfully Okay" at bounding box center [303, 157] width 213 height 102
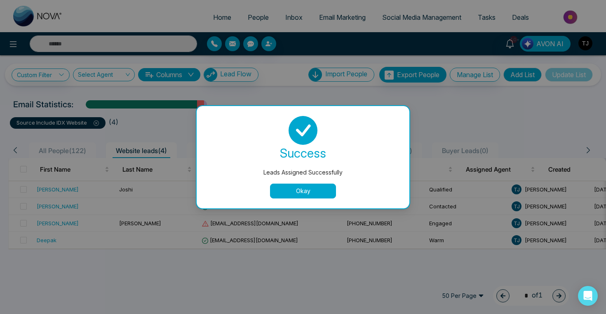
click at [314, 193] on button "Okay" at bounding box center [303, 191] width 66 height 15
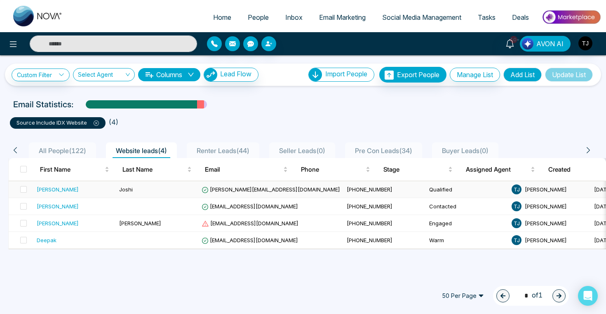
click at [47, 188] on div "[PERSON_NAME]" at bounding box center [58, 189] width 42 height 8
click at [325, 16] on span "Email Marketing" at bounding box center [342, 17] width 47 height 8
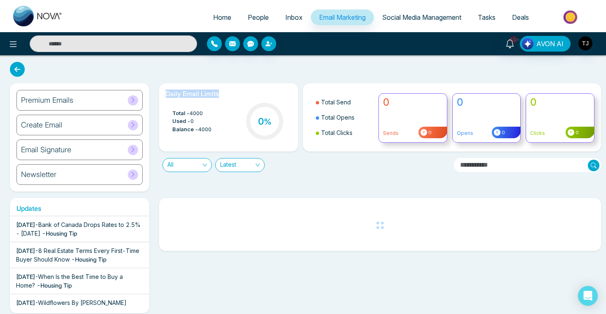
drag, startPoint x: 164, startPoint y: 94, endPoint x: 220, endPoint y: 96, distance: 55.7
click at [220, 96] on div "Daily Email Limits Total - 4000 Used - 0 Balance - 4000 0 %" at bounding box center [228, 117] width 139 height 68
click at [220, 74] on div "Premium Emails Create Email Email Signature Newsletter Daily Email Limits Total…" at bounding box center [303, 250] width 606 height 390
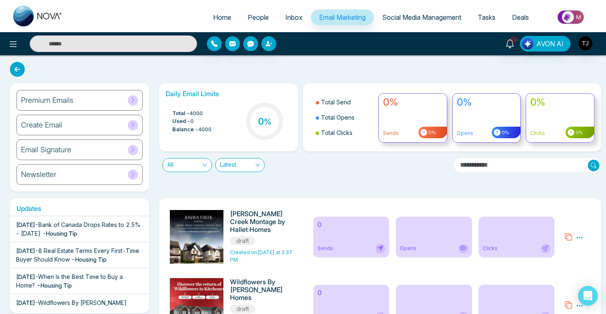
click at [99, 105] on div "Premium Emails" at bounding box center [80, 100] width 126 height 21
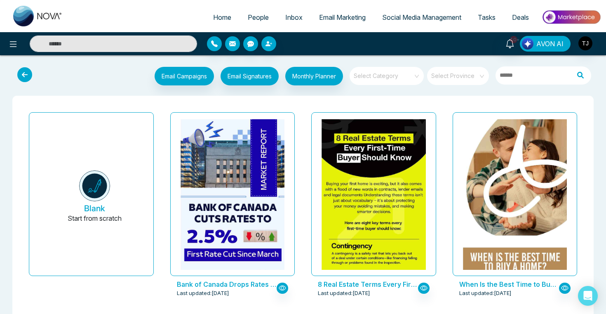
click at [558, 43] on span "AVON AI" at bounding box center [550, 44] width 27 height 10
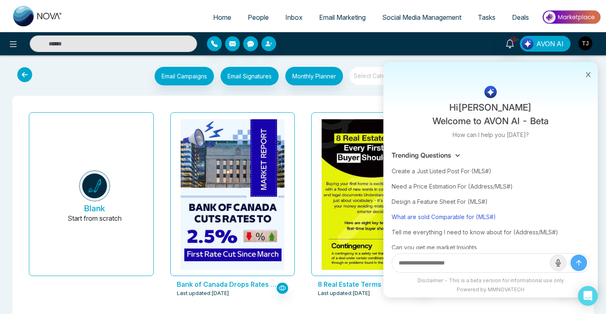
scroll to position [31, 0]
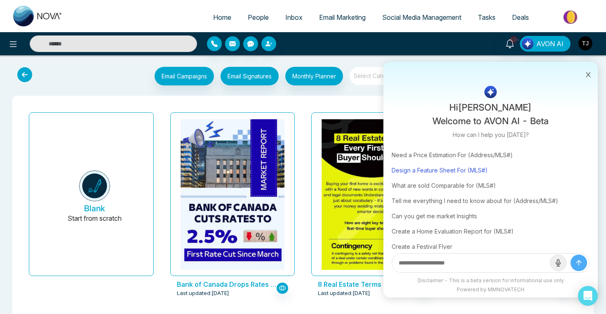
click at [456, 172] on div "Design a Feature Sheet For (MLS#)" at bounding box center [491, 170] width 198 height 15
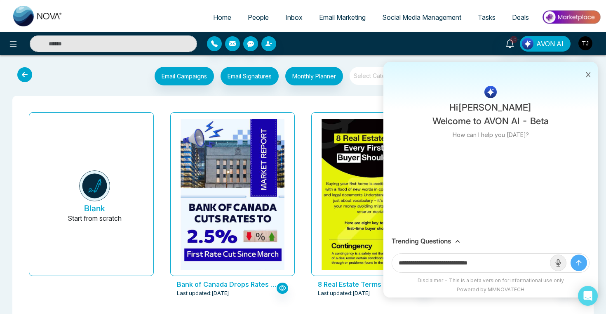
drag, startPoint x: 474, startPoint y: 264, endPoint x: 521, endPoint y: 262, distance: 46.7
click at [520, 263] on input "**********" at bounding box center [471, 263] width 158 height 19
paste input "**********"
type input "**********"
click at [571, 255] on button "submit" at bounding box center [579, 263] width 17 height 17
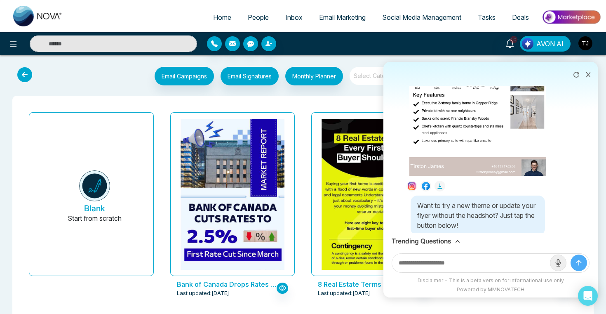
scroll to position [222, 0]
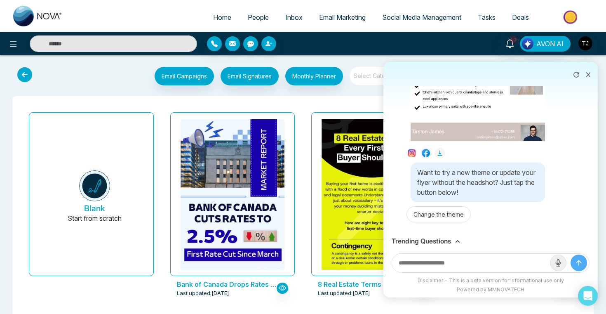
click at [427, 239] on h3 "Trending Questions" at bounding box center [421, 241] width 59 height 8
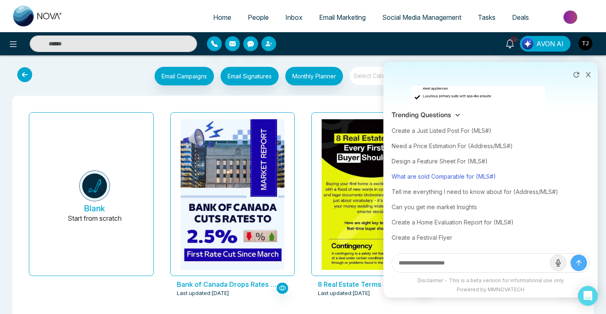
click at [451, 181] on div "What are sold Comparable for (MLS#)" at bounding box center [491, 176] width 198 height 15
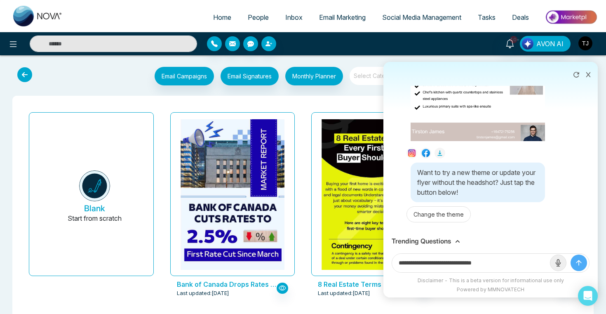
drag, startPoint x: 482, startPoint y: 262, endPoint x: 520, endPoint y: 262, distance: 37.5
click at [520, 262] on input "**********" at bounding box center [471, 263] width 158 height 19
paste input "**********"
type input "**********"
click at [571, 255] on button "submit" at bounding box center [579, 263] width 17 height 17
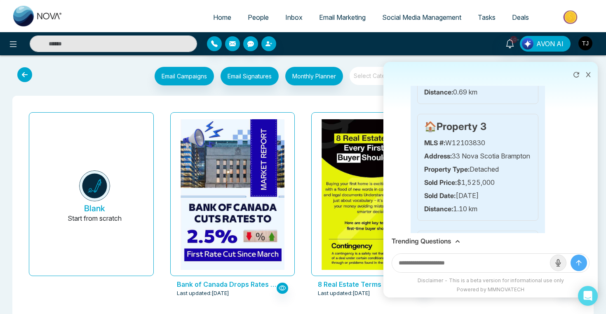
scroll to position [677, 0]
click at [588, 75] on icon at bounding box center [589, 74] width 5 height 5
